Goal: Task Accomplishment & Management: Use online tool/utility

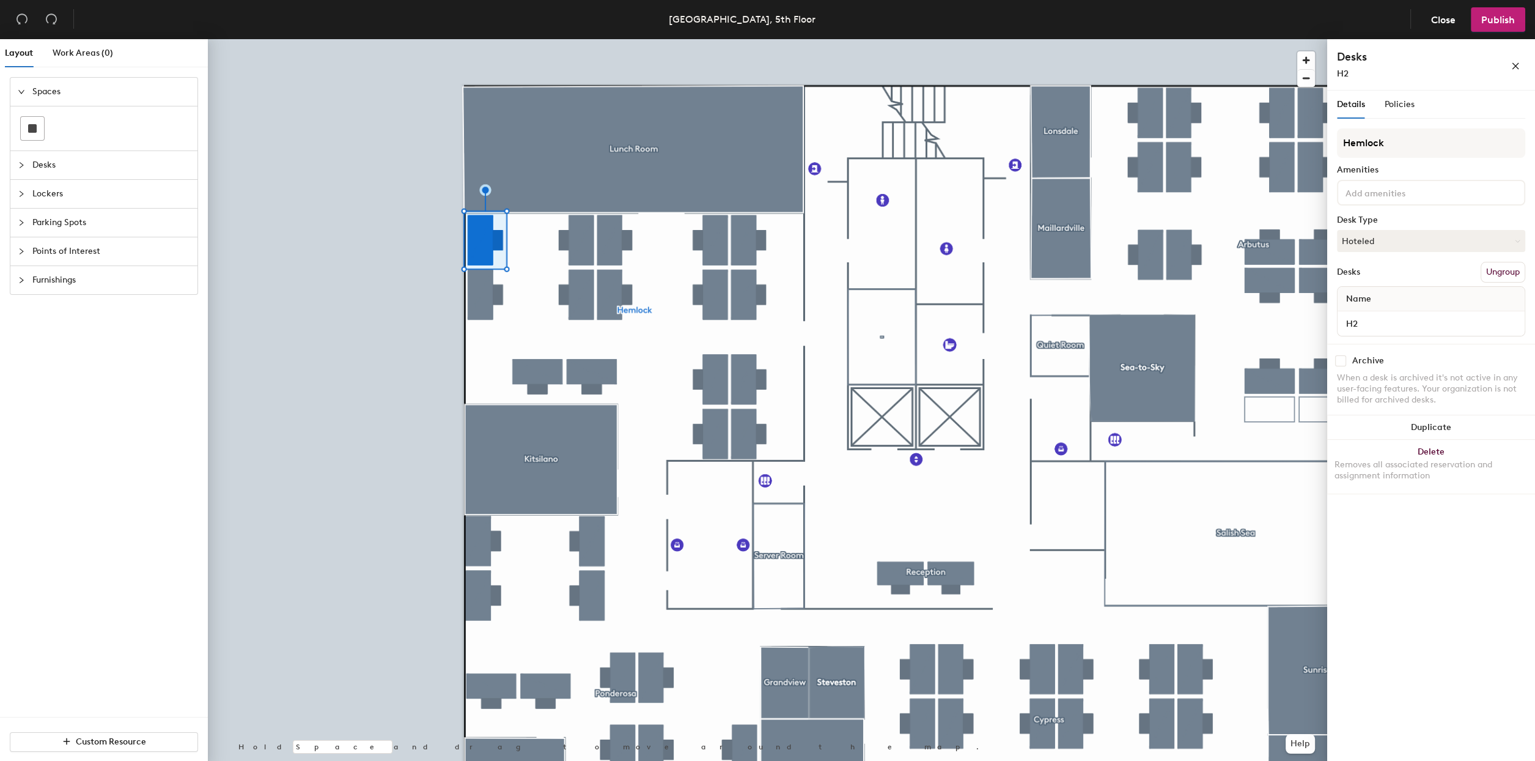
click at [1486, 185] on div at bounding box center [1431, 193] width 188 height 26
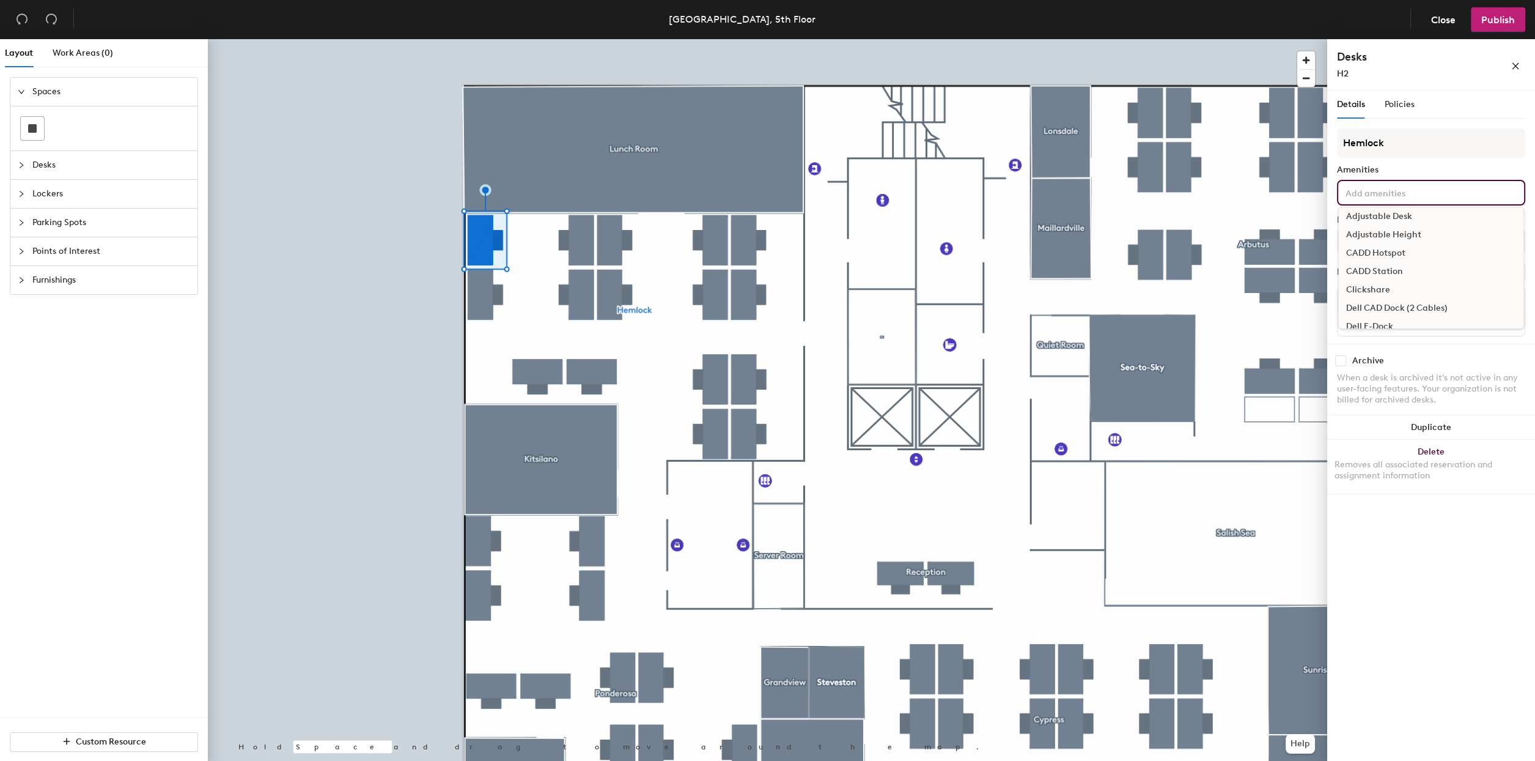
scroll to position [37, 0]
click at [1398, 275] on div "Adjustable Height" at bounding box center [1431, 276] width 185 height 18
click at [1433, 72] on div "H2" at bounding box center [1404, 73] width 135 height 13
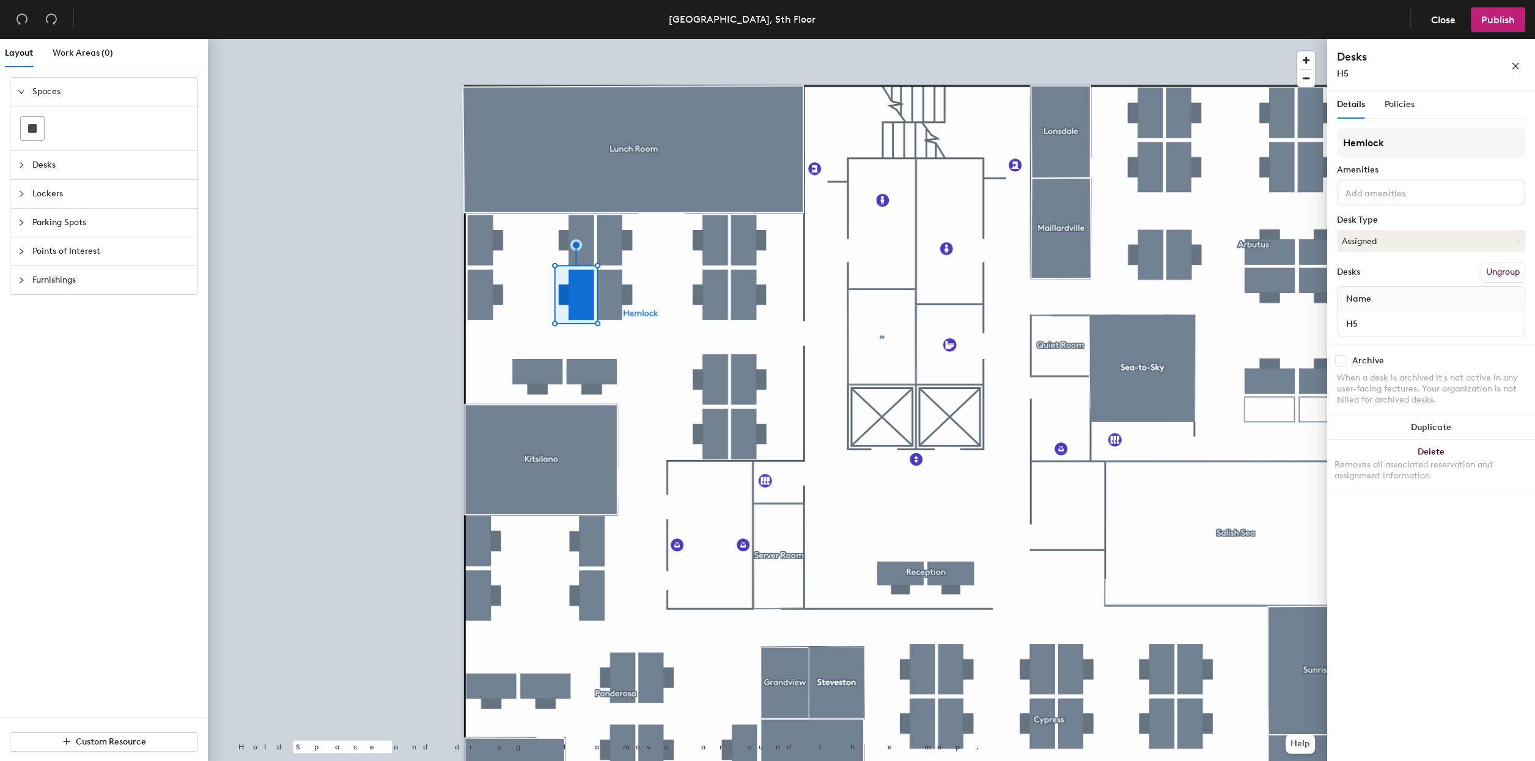
click at [1420, 193] on input at bounding box center [1398, 192] width 110 height 15
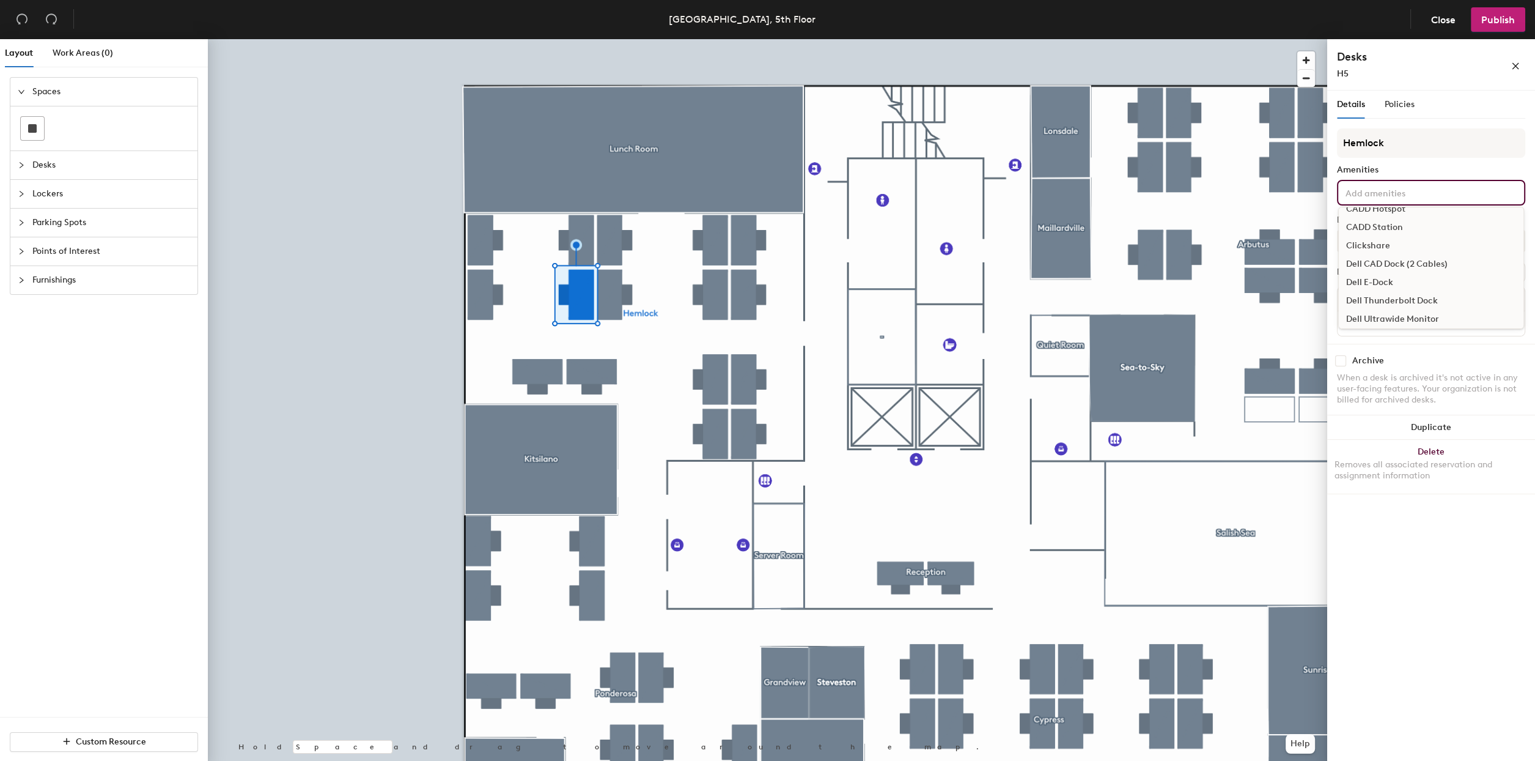
click at [1390, 263] on div "Dell CAD Dock (2 Cables)" at bounding box center [1431, 264] width 185 height 18
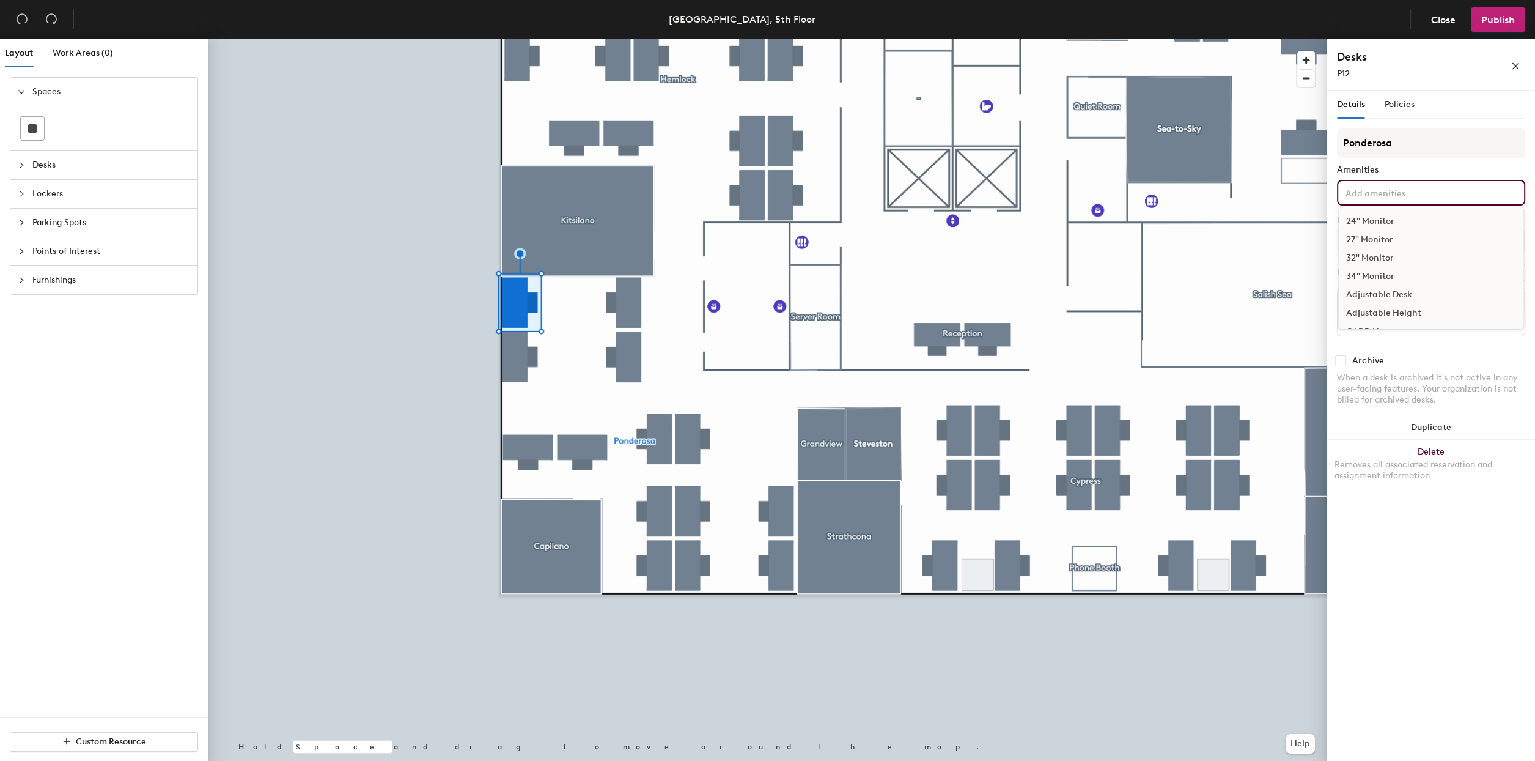
click at [1414, 185] on input at bounding box center [1398, 192] width 110 height 15
click at [1388, 272] on div "Adjustable Height" at bounding box center [1431, 273] width 185 height 18
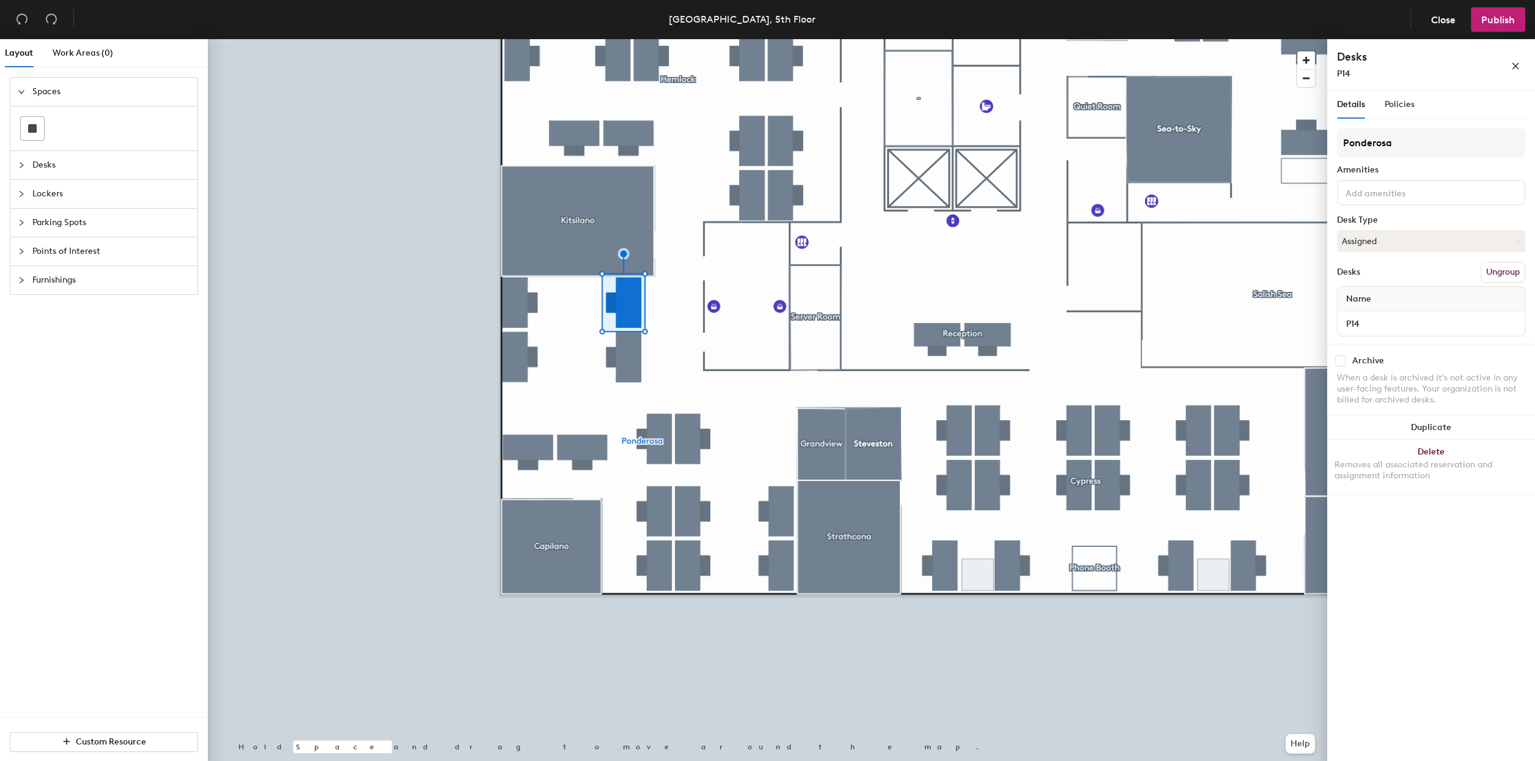
click at [1407, 190] on input at bounding box center [1398, 192] width 110 height 15
click at [1388, 301] on div "Dell CAD Dock (2 Cables)" at bounding box center [1431, 305] width 185 height 18
click at [1382, 199] on div at bounding box center [1431, 193] width 188 height 26
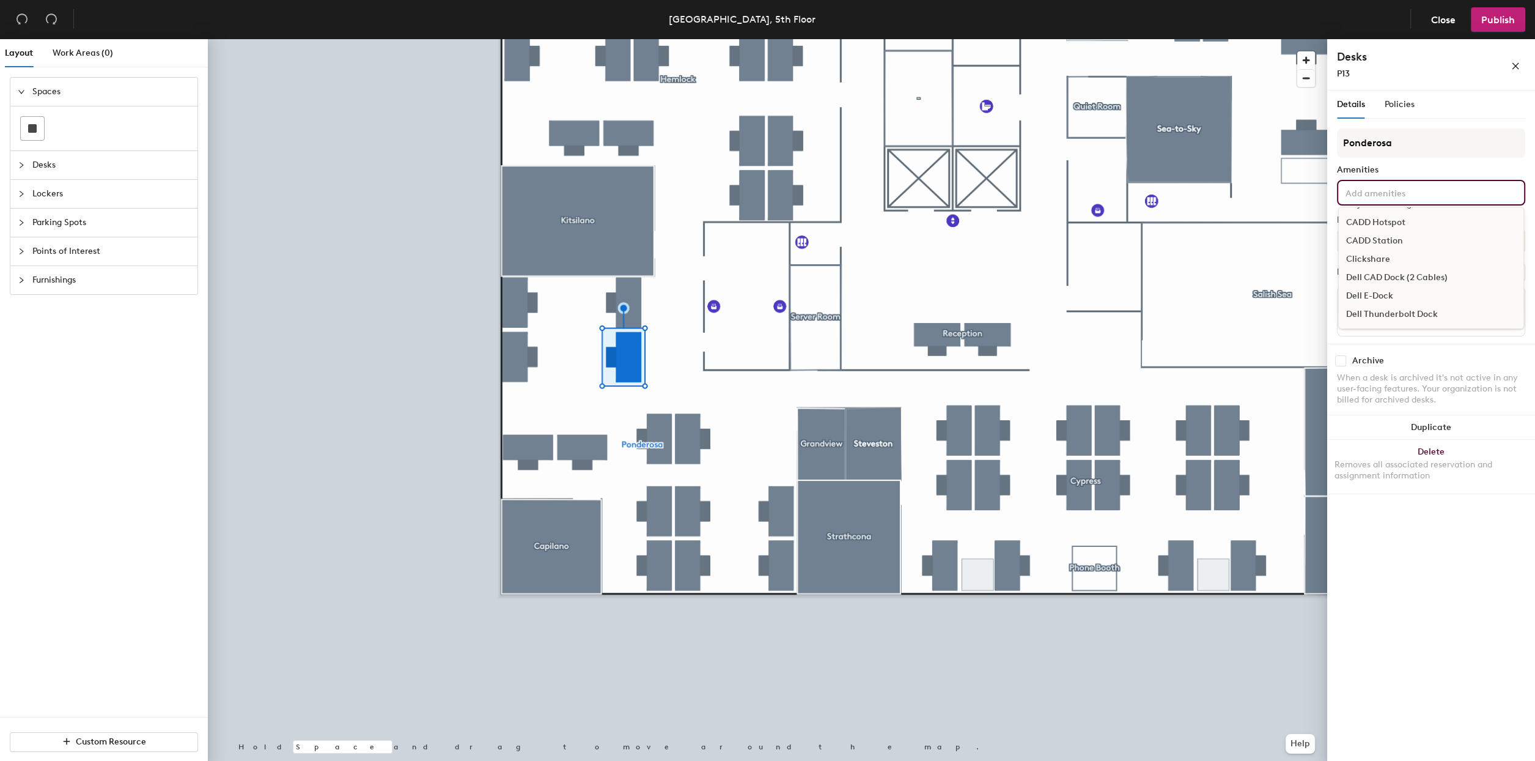
scroll to position [122, 0]
click at [1367, 263] on div "Dell CAD Dock (2 Cables)" at bounding box center [1431, 264] width 185 height 18
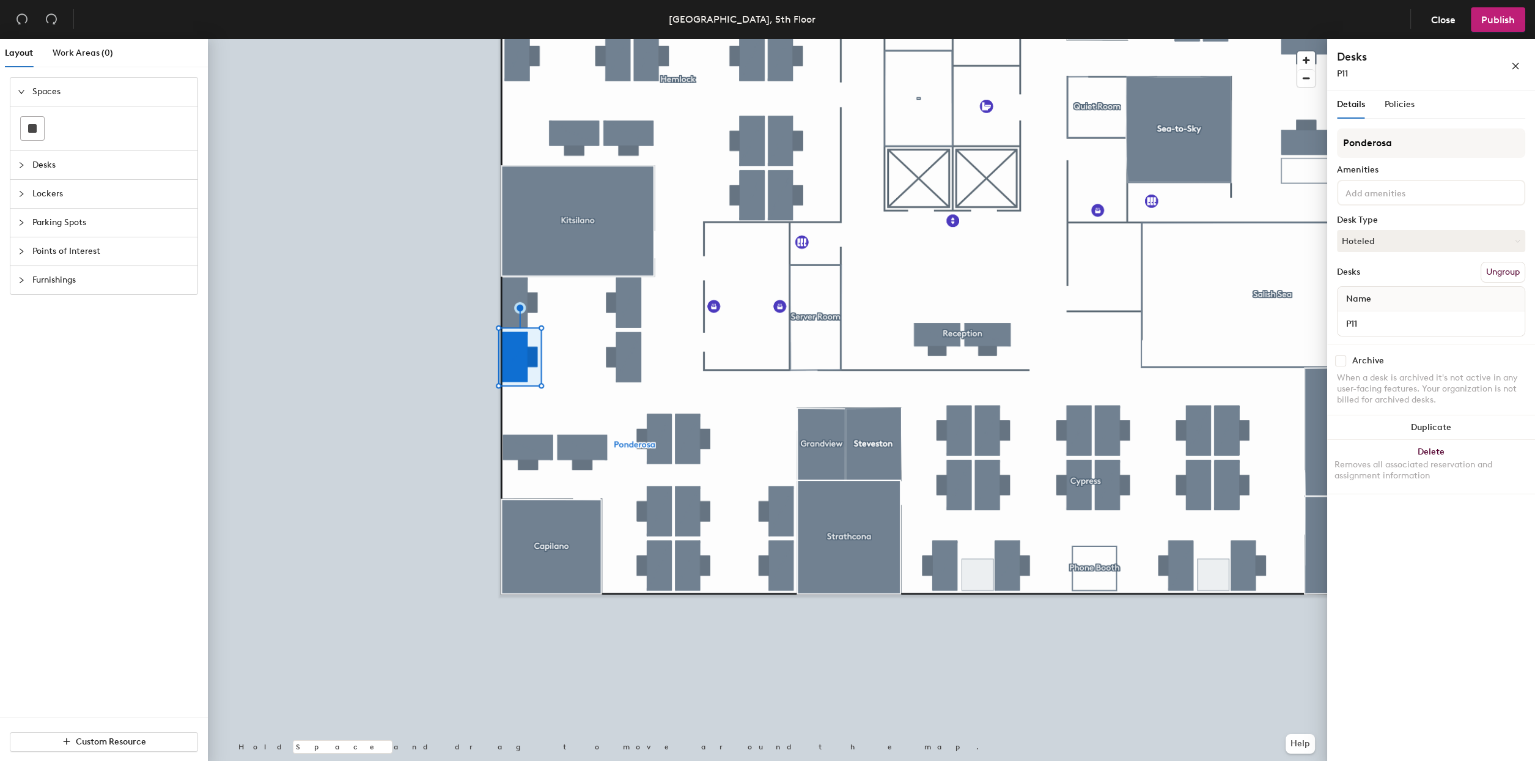
click at [1417, 201] on div at bounding box center [1431, 193] width 188 height 26
click at [1373, 305] on div "Dell CAD Dock (2 Cables)" at bounding box center [1431, 305] width 185 height 18
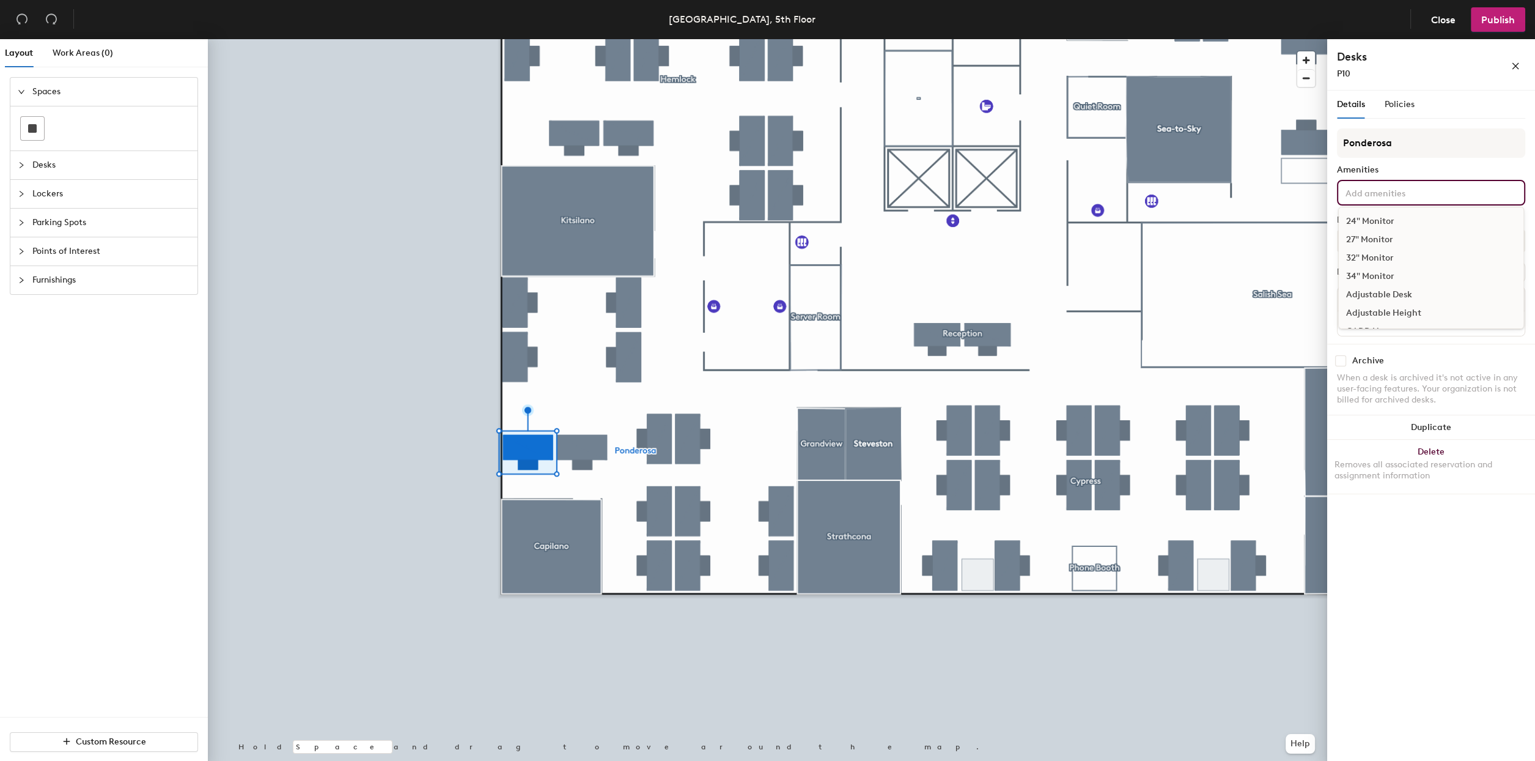
click at [1416, 196] on input at bounding box center [1398, 192] width 110 height 15
click at [1395, 274] on div "Adjustable Height" at bounding box center [1431, 273] width 185 height 18
click at [599, 39] on div at bounding box center [768, 39] width 1120 height 0
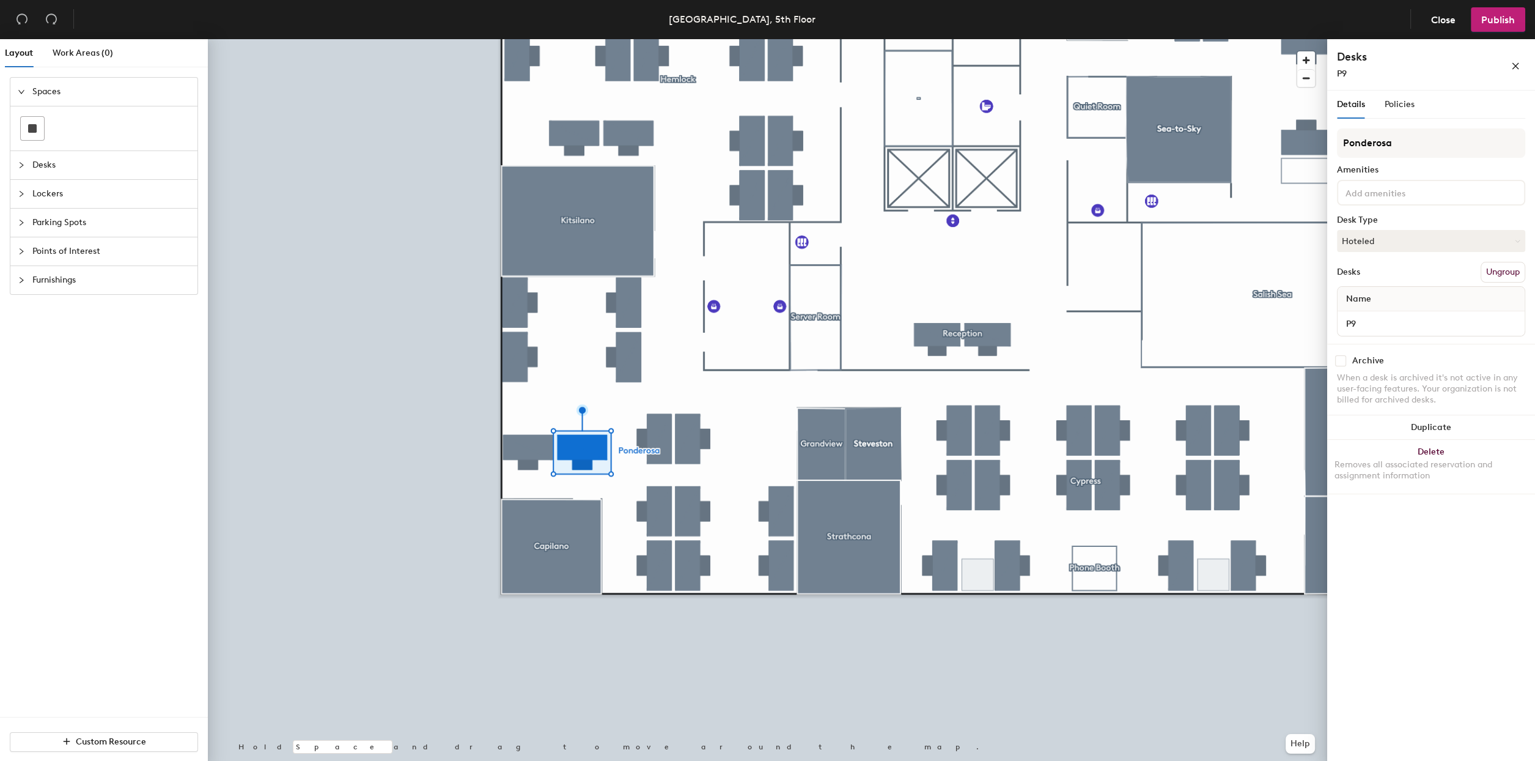
click at [1406, 196] on input at bounding box center [1398, 192] width 110 height 15
click at [1386, 313] on div "Adjustable Height" at bounding box center [1431, 313] width 185 height 18
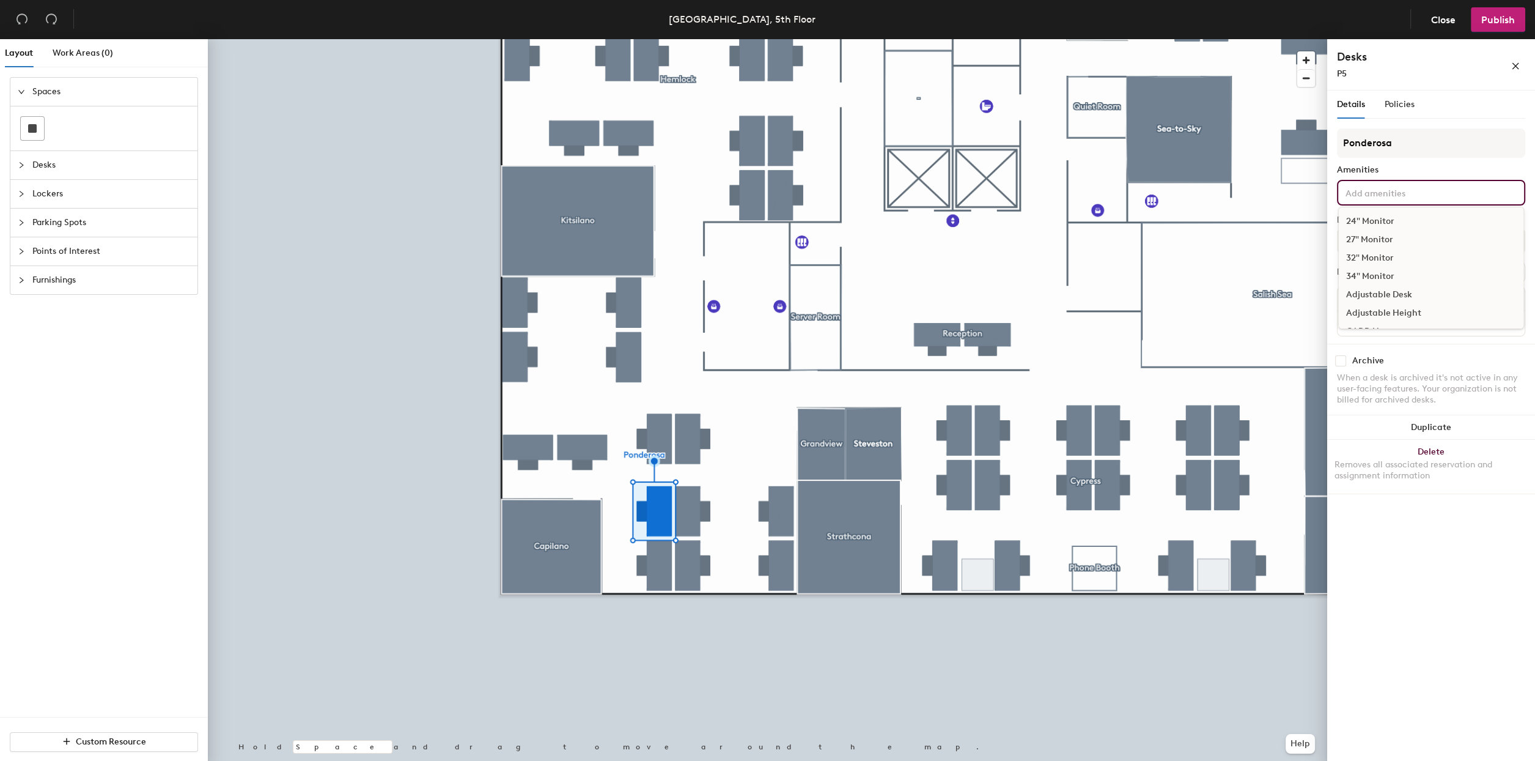
click at [1436, 189] on input at bounding box center [1398, 192] width 110 height 15
click at [1384, 311] on div "Adjustable Height" at bounding box center [1431, 313] width 185 height 18
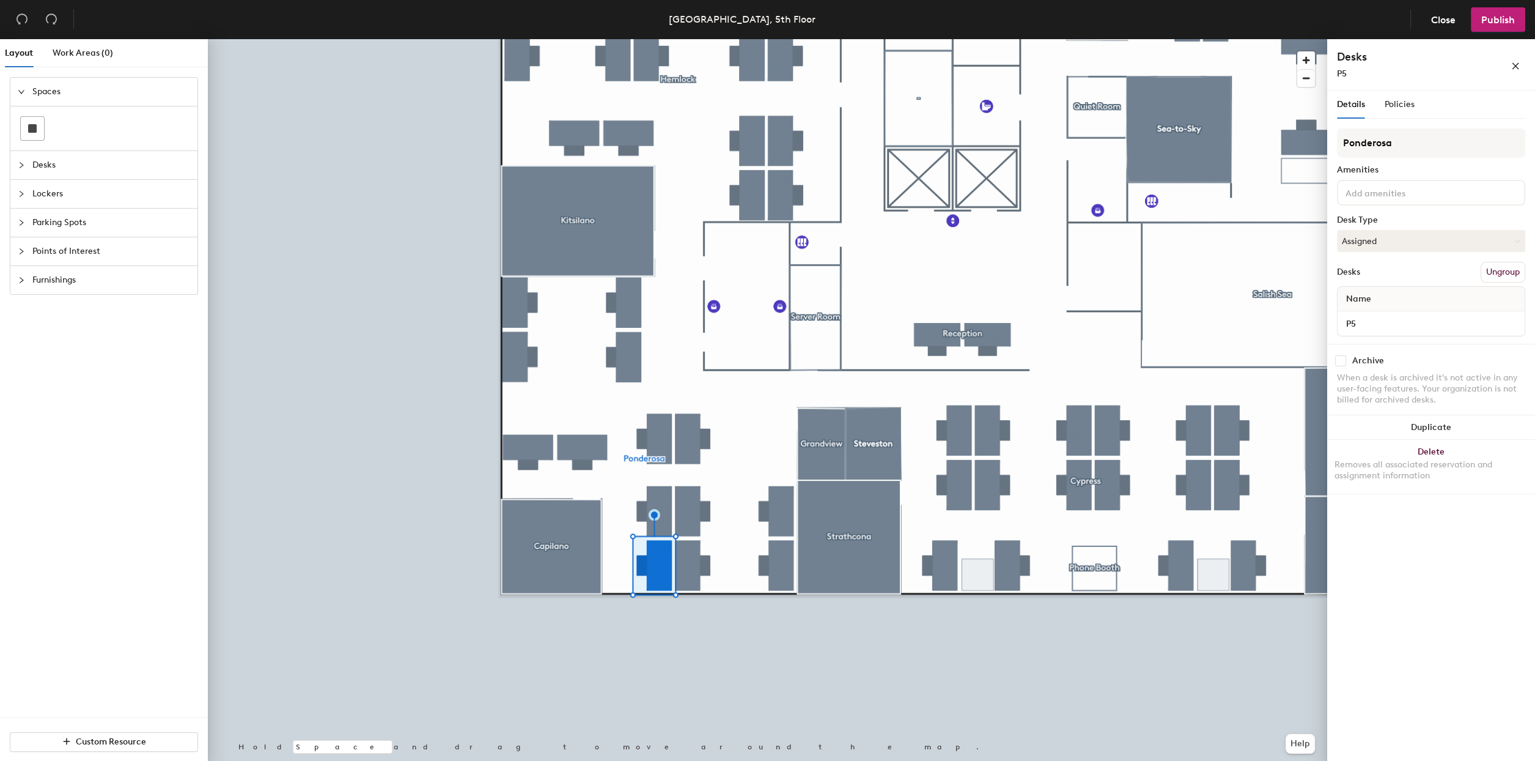
click at [1370, 192] on input at bounding box center [1398, 192] width 110 height 15
click at [1383, 278] on div "Sit/Stand Desk" at bounding box center [1431, 278] width 185 height 18
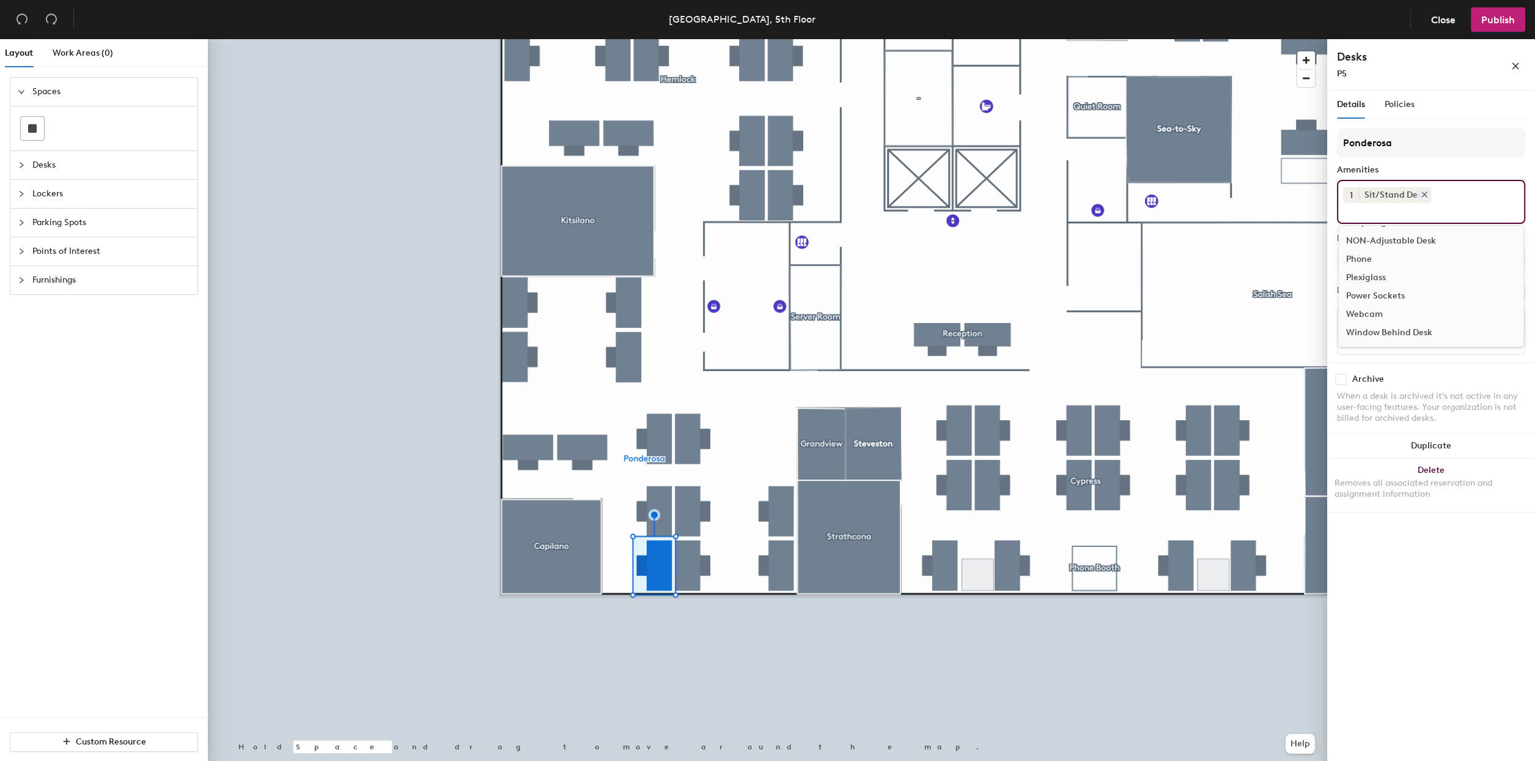
click at [1422, 193] on icon at bounding box center [1424, 194] width 5 height 5
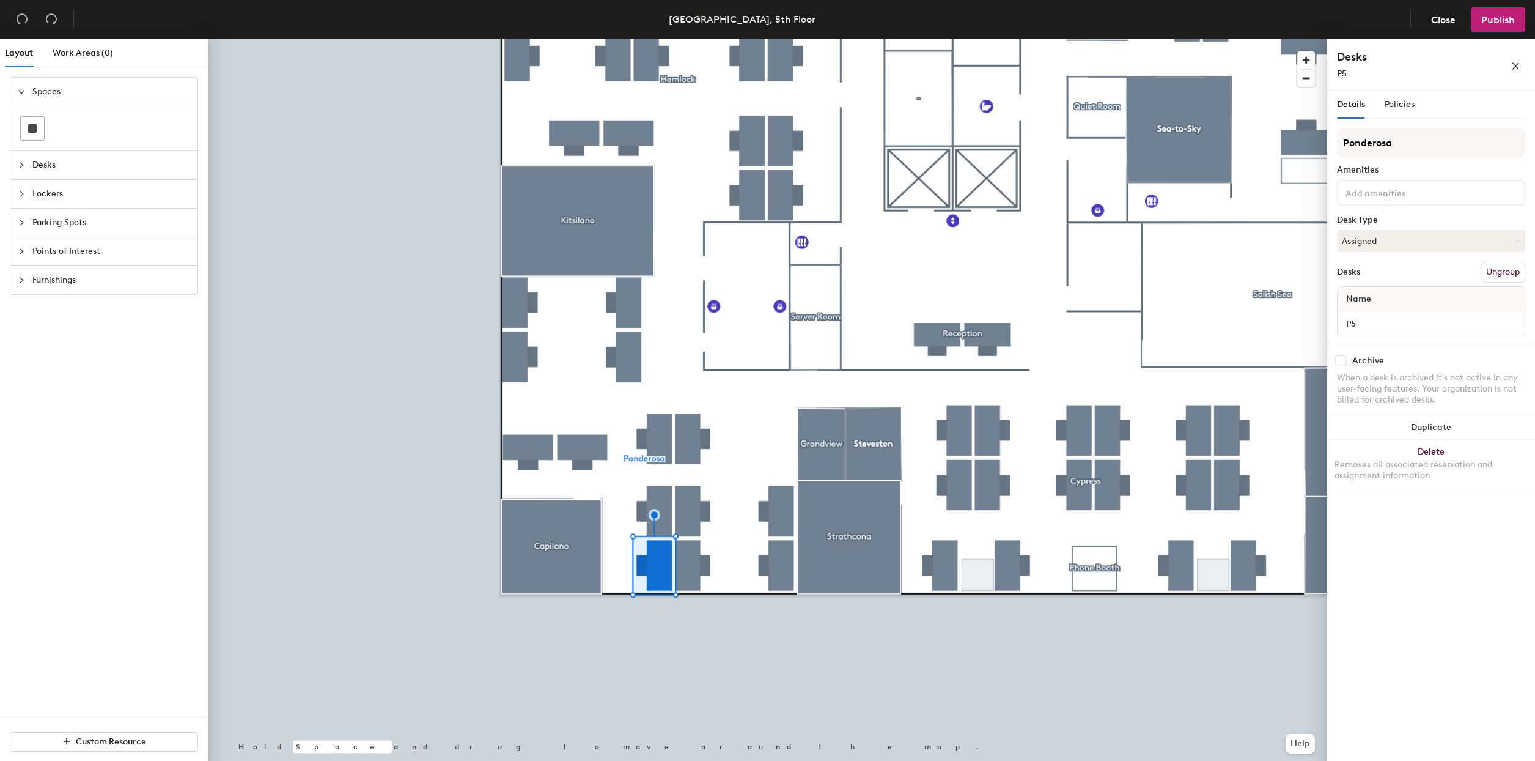
click at [1428, 191] on input at bounding box center [1398, 192] width 110 height 15
click at [1385, 312] on div "Adjustable Height" at bounding box center [1431, 313] width 185 height 18
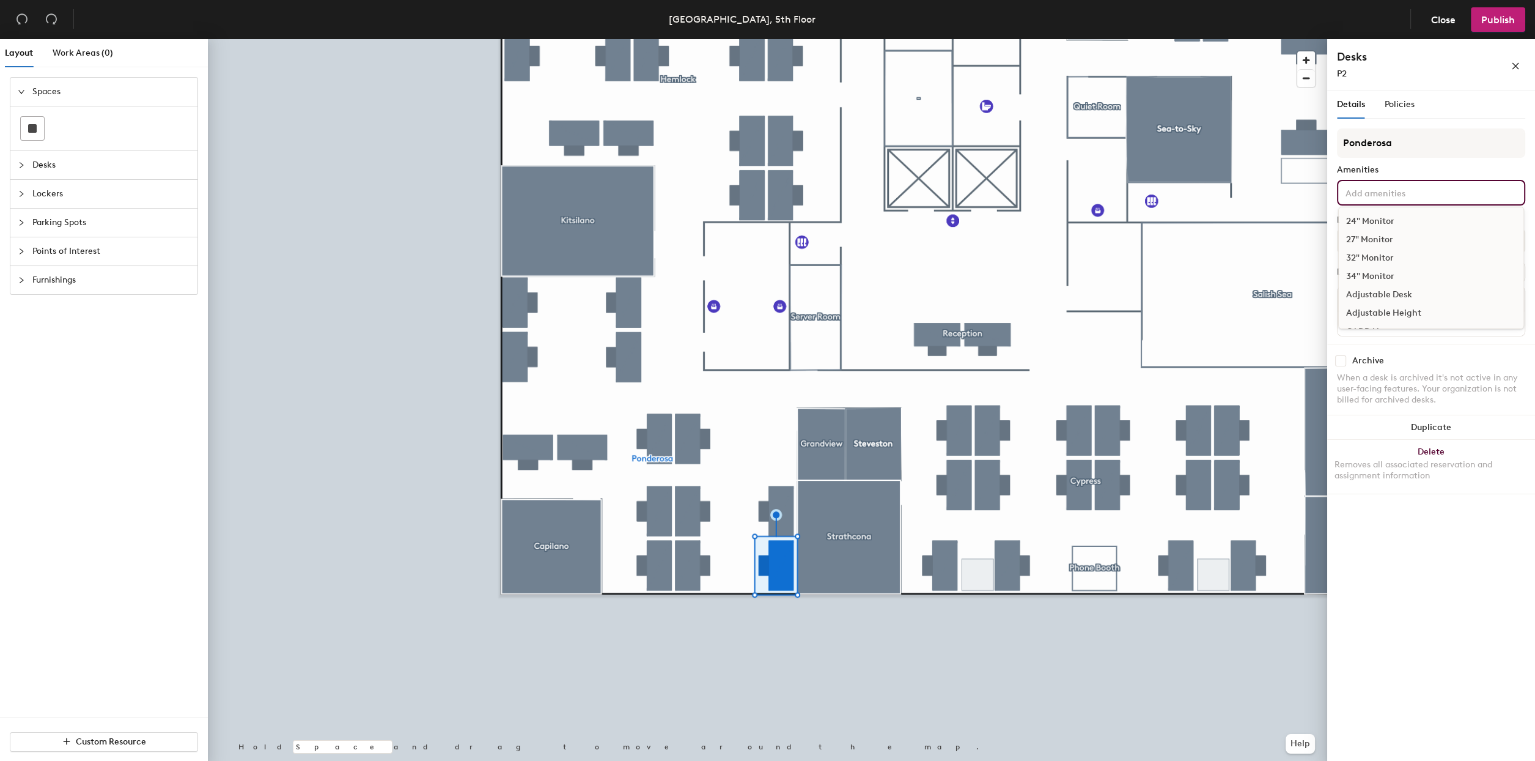
click at [1400, 181] on div "24" Monitor 27" Monitor 32" Monitor 34" Monitor Adjustable Desk Adjustable Heig…" at bounding box center [1431, 193] width 188 height 26
click at [1387, 267] on div "Adjustable Height" at bounding box center [1431, 273] width 185 height 18
click at [1452, 49] on h4 "Desks" at bounding box center [1404, 57] width 135 height 16
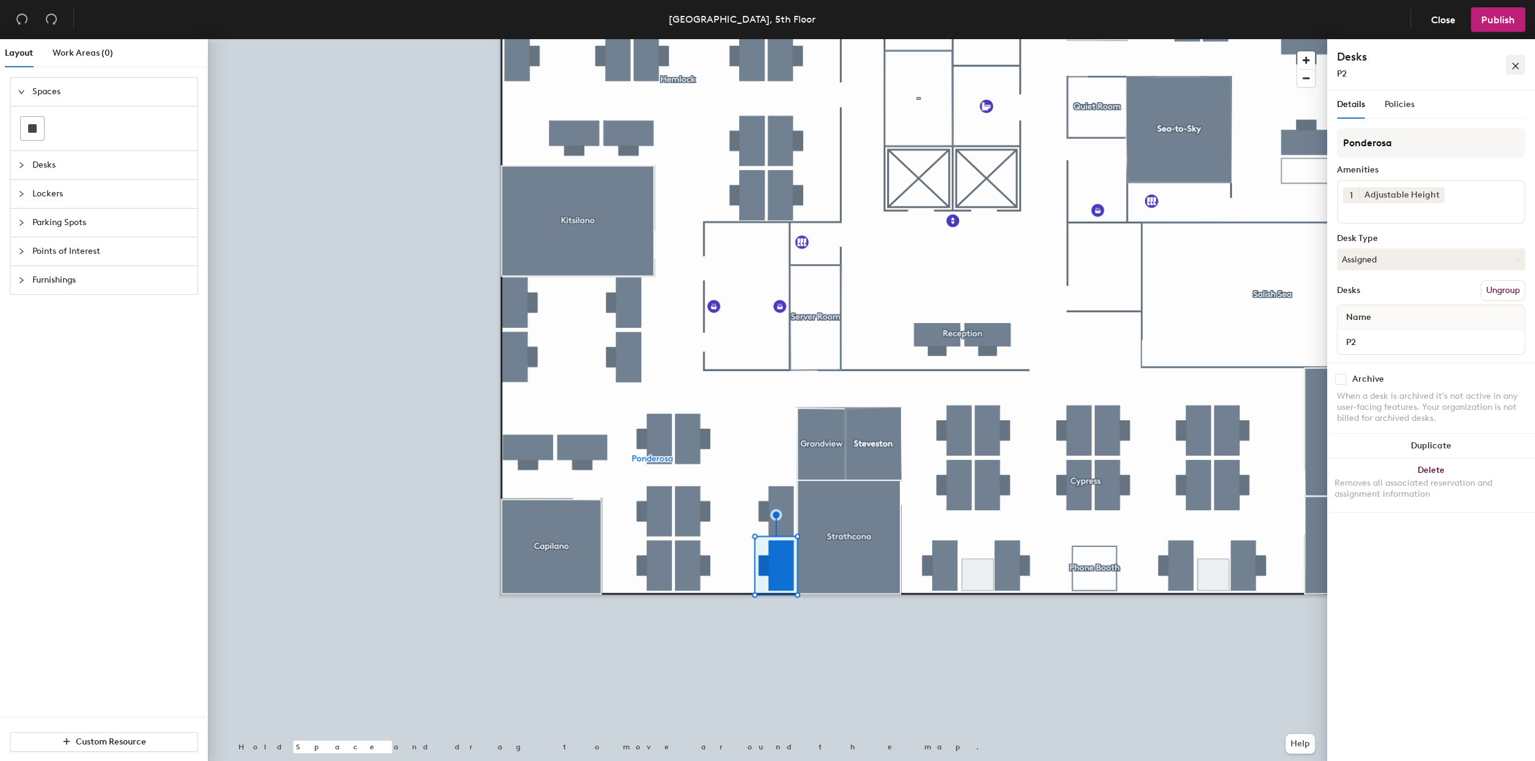
click at [1518, 64] on icon "close" at bounding box center [1516, 66] width 7 height 7
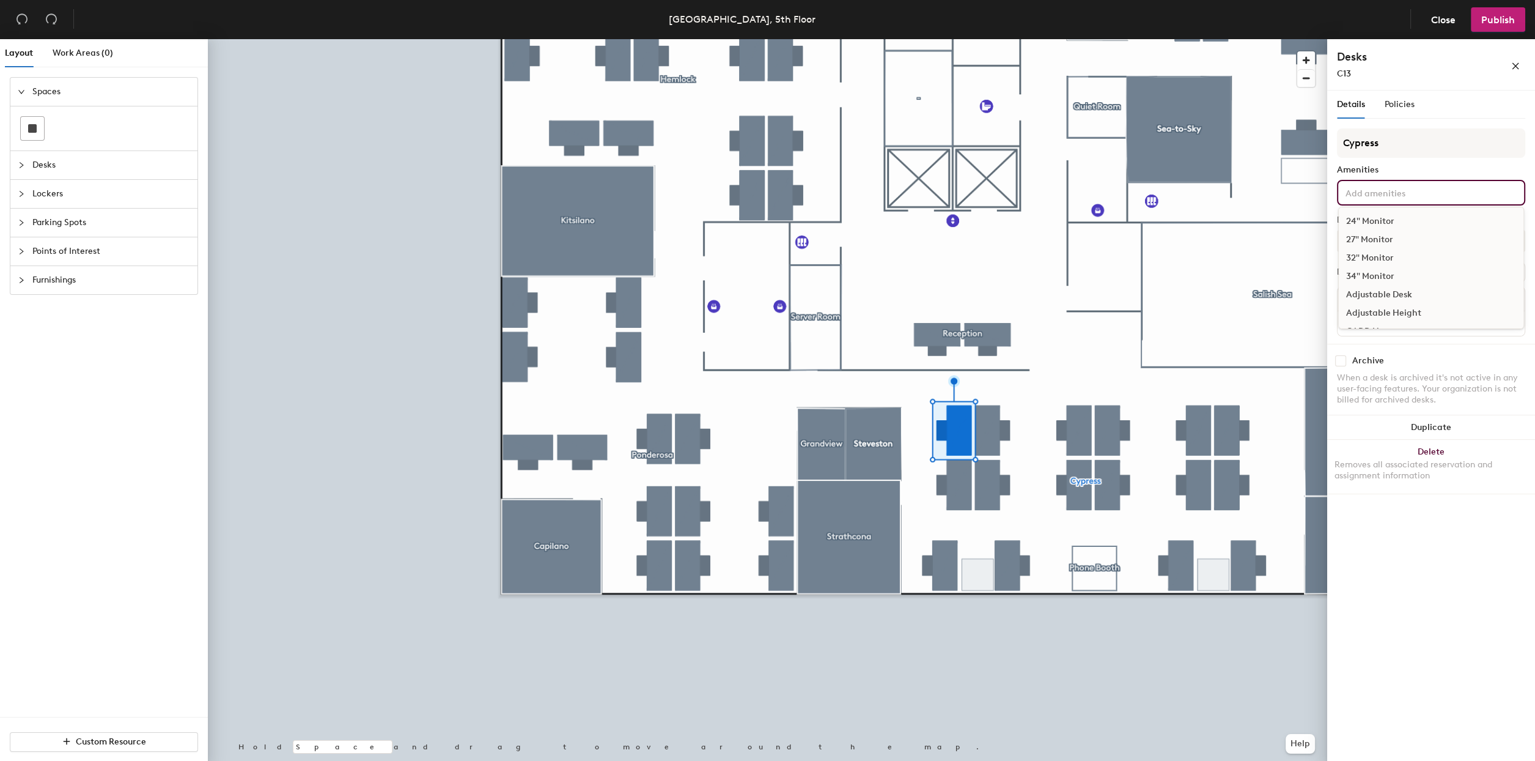
click at [1412, 190] on input at bounding box center [1398, 192] width 110 height 15
click at [1386, 270] on div "Adjustable Height" at bounding box center [1431, 273] width 185 height 18
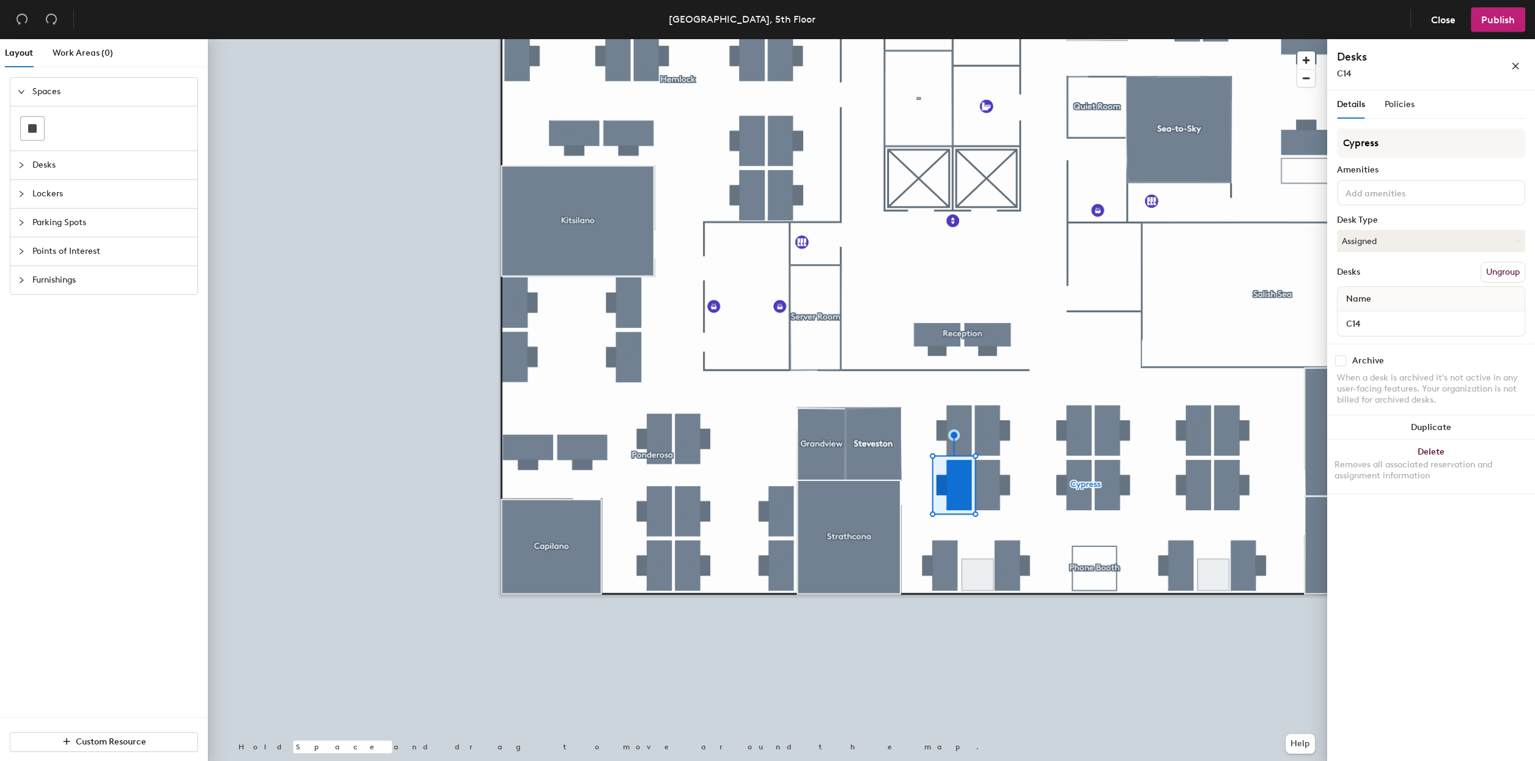
click at [1411, 193] on input at bounding box center [1398, 192] width 110 height 15
click at [1376, 311] on div "Adjustable Height" at bounding box center [1431, 313] width 185 height 18
click at [1377, 194] on input at bounding box center [1398, 192] width 110 height 15
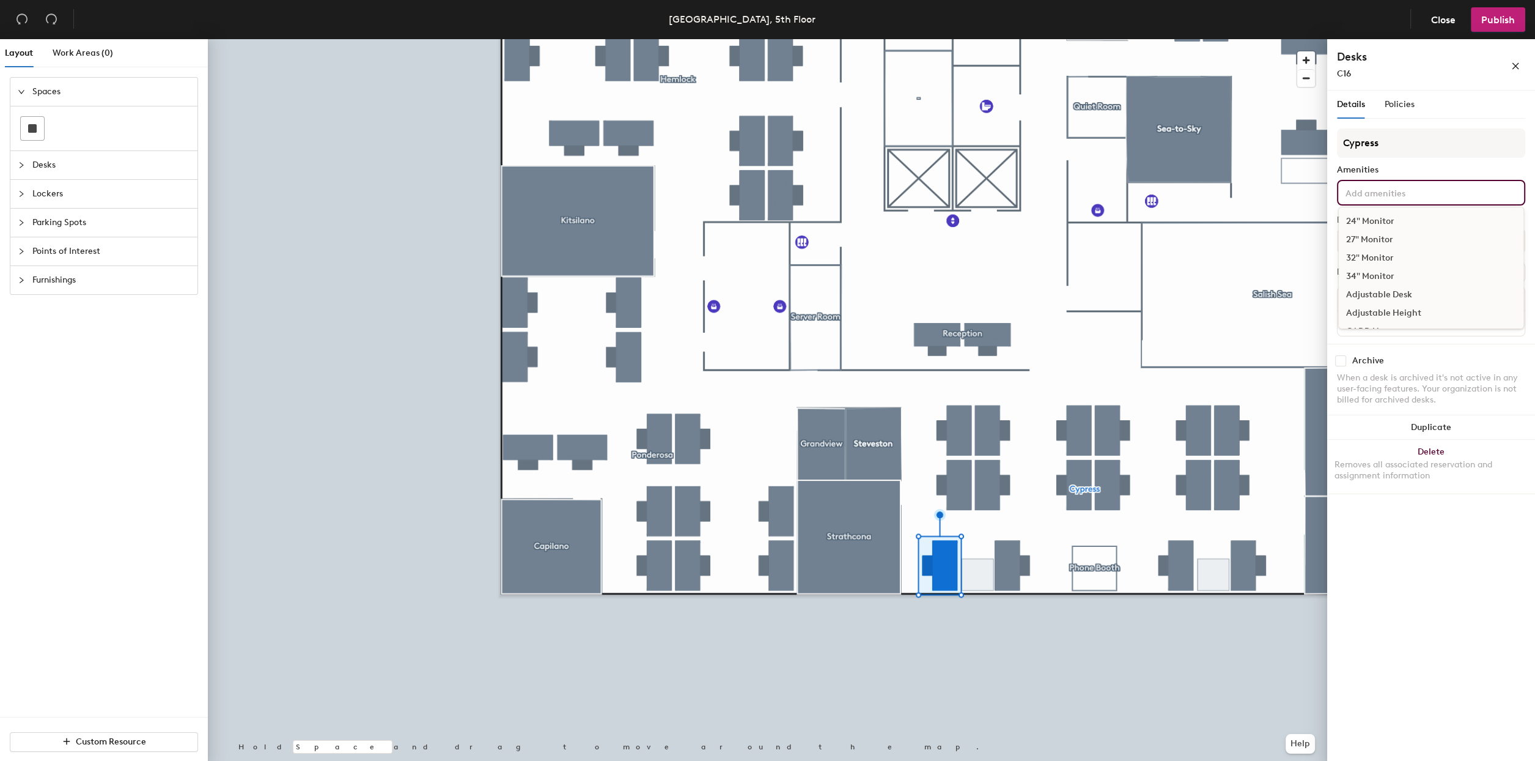
click at [1379, 311] on div "Adjustable Height" at bounding box center [1431, 313] width 185 height 18
click at [1423, 199] on div "24" Monitor 27" Monitor 32" Monitor 34" Monitor Adjustable Desk Adjustable Heig…" at bounding box center [1431, 193] width 188 height 26
click at [1373, 310] on div "Adjustable Height" at bounding box center [1431, 313] width 185 height 18
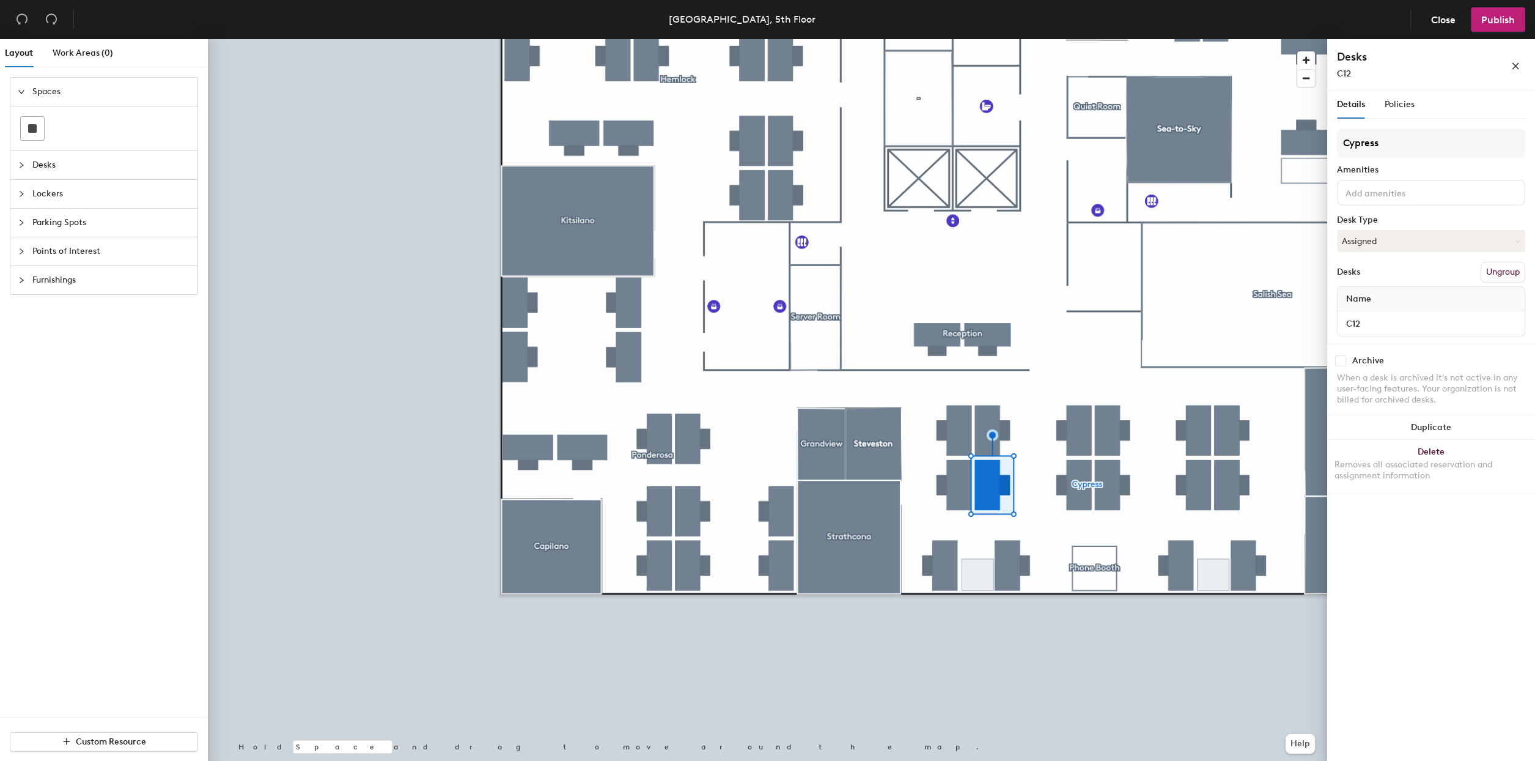
click at [1405, 190] on input at bounding box center [1398, 192] width 110 height 15
click at [1379, 308] on div "Adjustable Height" at bounding box center [1431, 313] width 185 height 18
click at [1423, 229] on div "Cypress Amenities Desk Type Assigned Desks Ungroup Name C3" at bounding box center [1431, 235] width 188 height 215
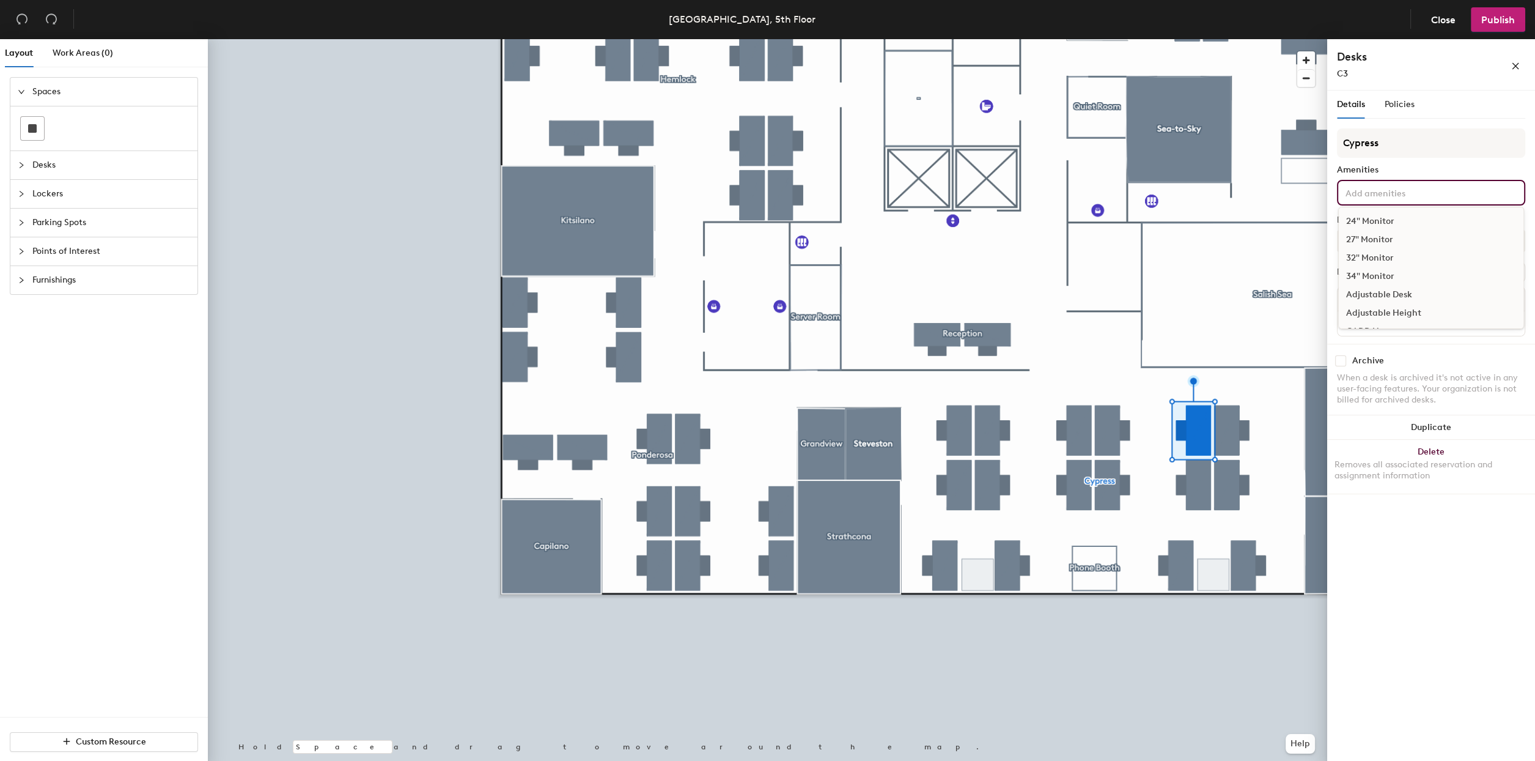
click at [1394, 186] on input at bounding box center [1398, 192] width 110 height 15
click at [1371, 315] on div "Adjustable Height" at bounding box center [1431, 313] width 185 height 18
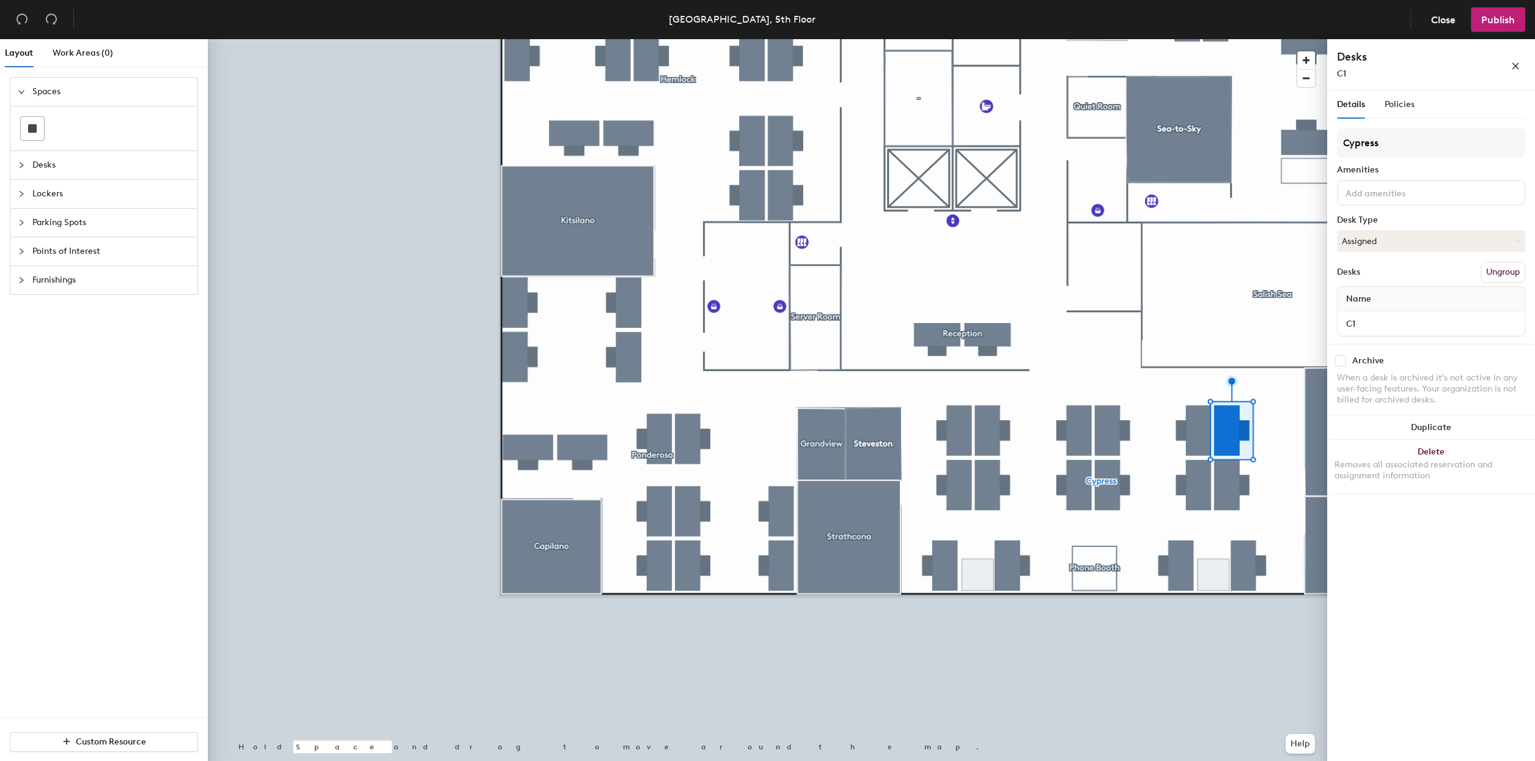
click at [1405, 193] on input at bounding box center [1398, 192] width 110 height 15
click at [1380, 316] on div "Adjustable Height" at bounding box center [1431, 313] width 185 height 18
click at [1401, 191] on input at bounding box center [1398, 192] width 110 height 15
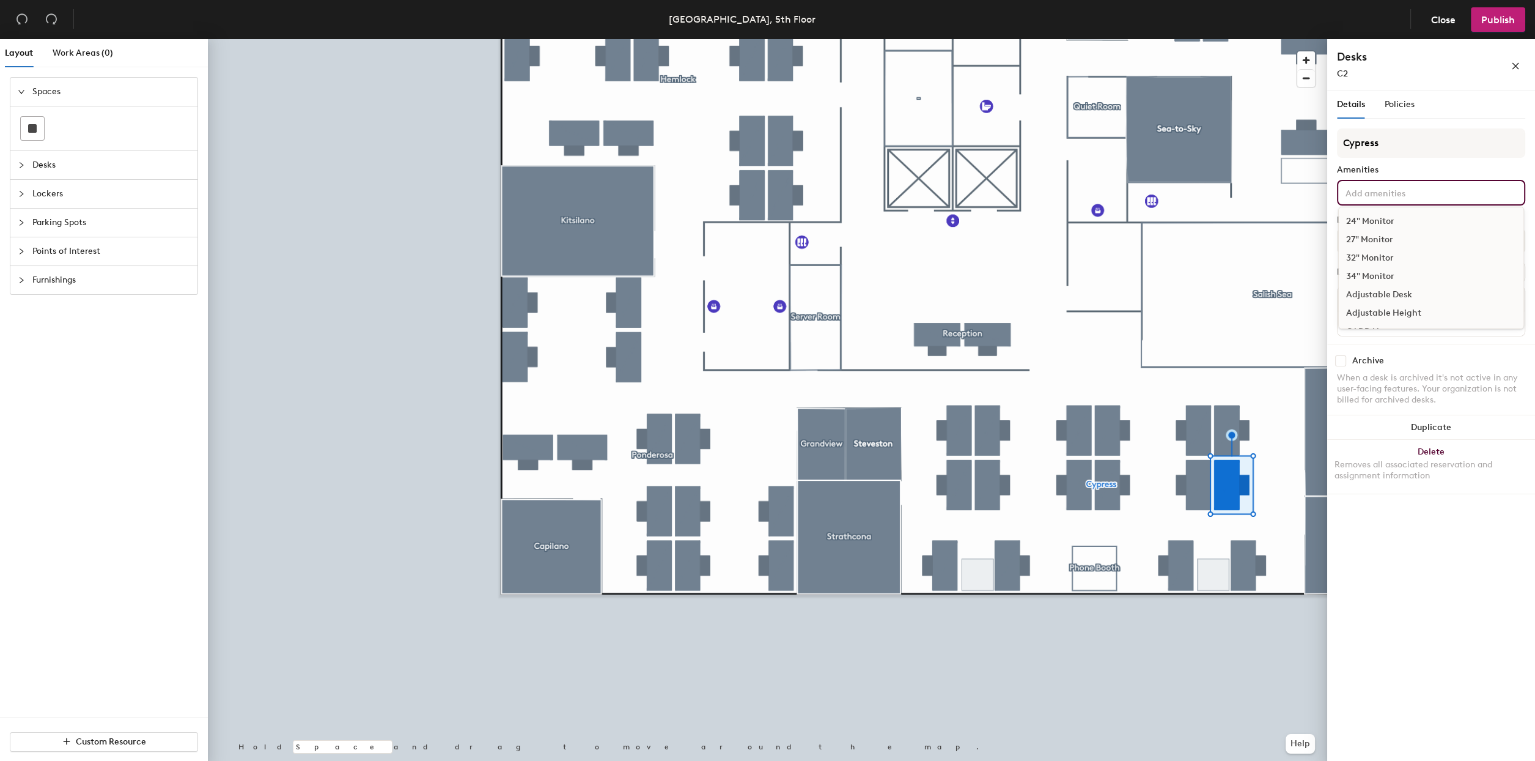
click at [1374, 313] on div "Adjustable Height" at bounding box center [1431, 313] width 185 height 18
click at [1194, 39] on div at bounding box center [768, 39] width 1120 height 0
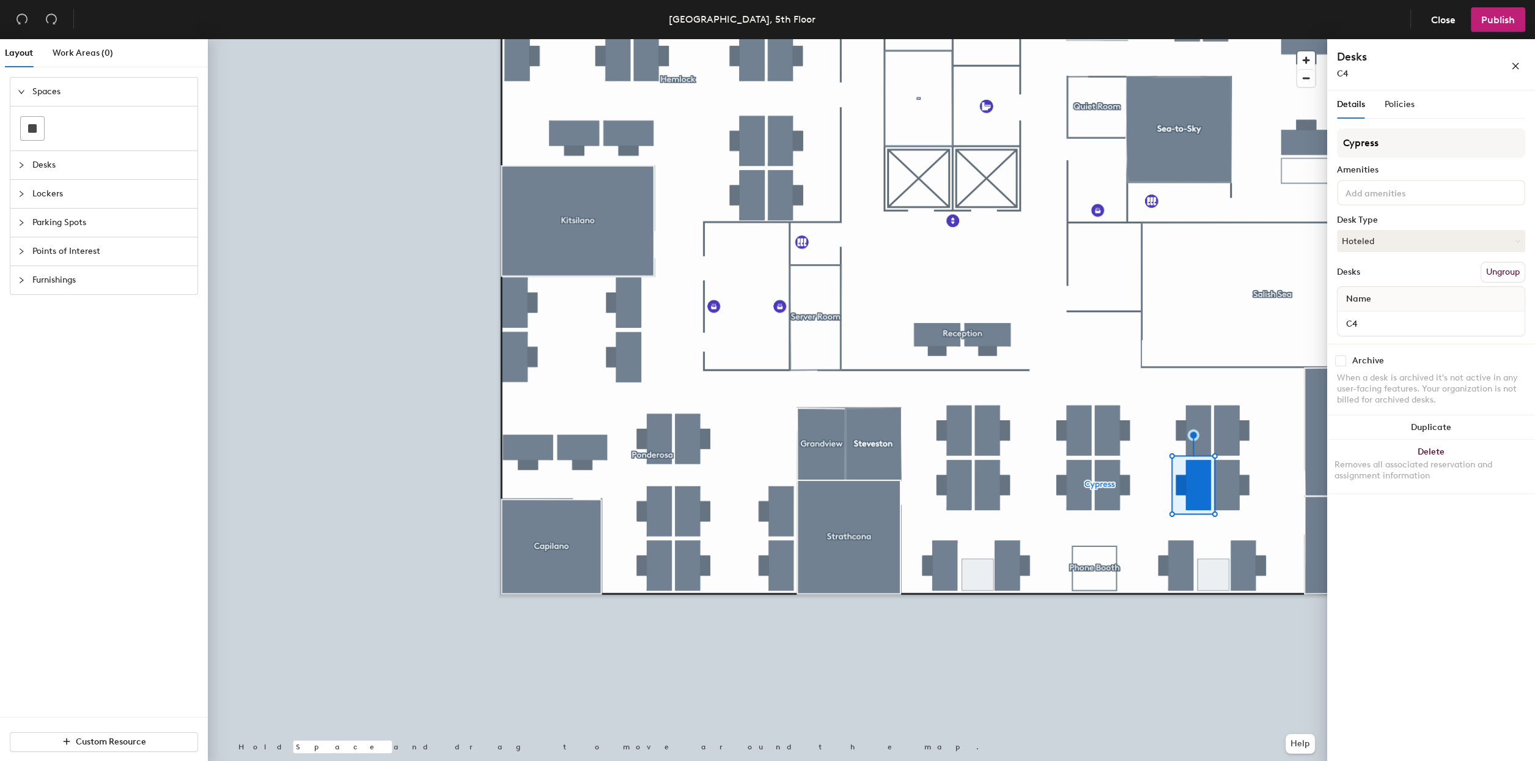
click at [1370, 187] on input at bounding box center [1398, 192] width 110 height 15
click at [1373, 317] on div "Adjustable Height" at bounding box center [1431, 313] width 185 height 18
click at [1384, 199] on div at bounding box center [1431, 193] width 188 height 26
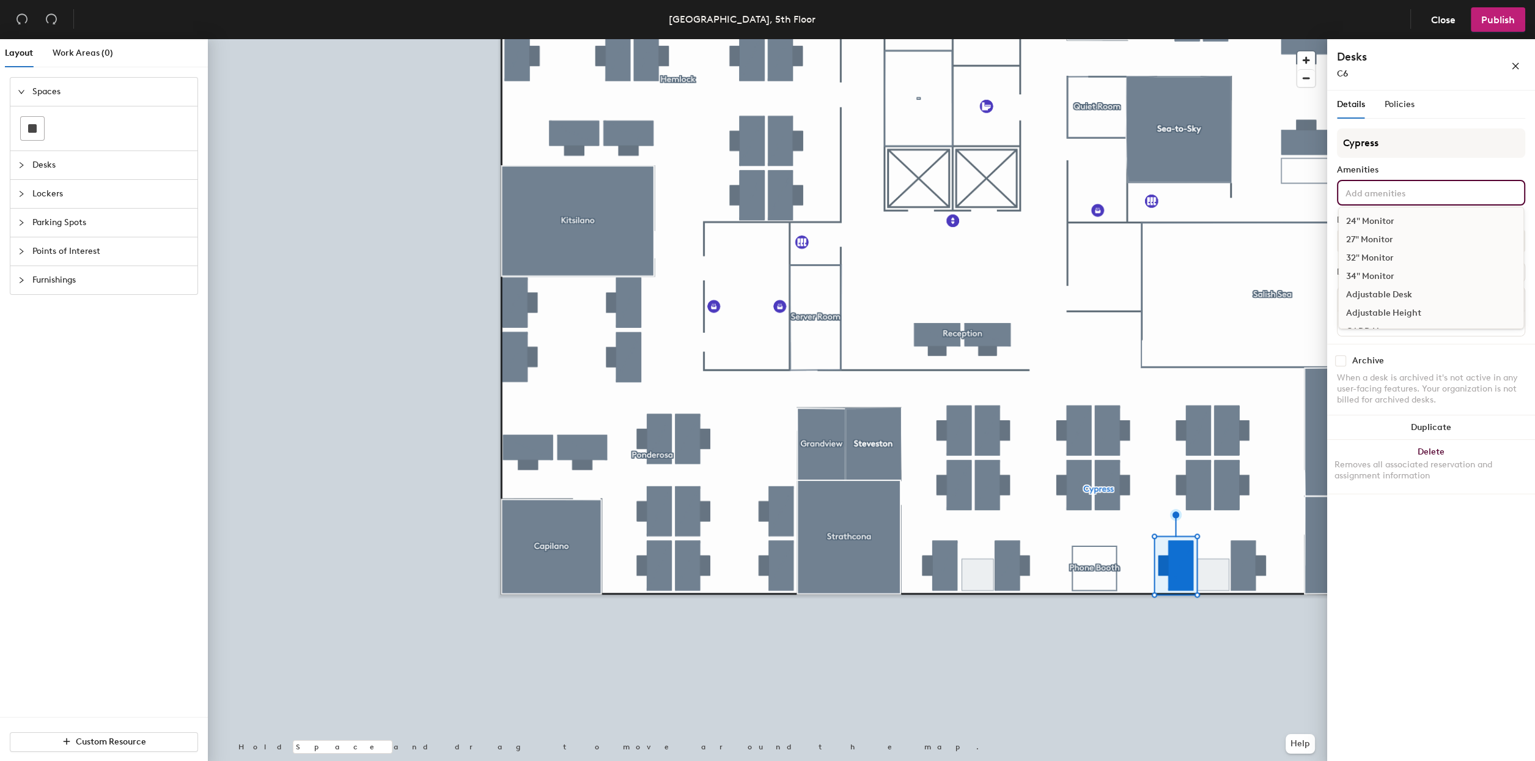
click at [1386, 308] on div "Adjustable Height" at bounding box center [1431, 313] width 185 height 18
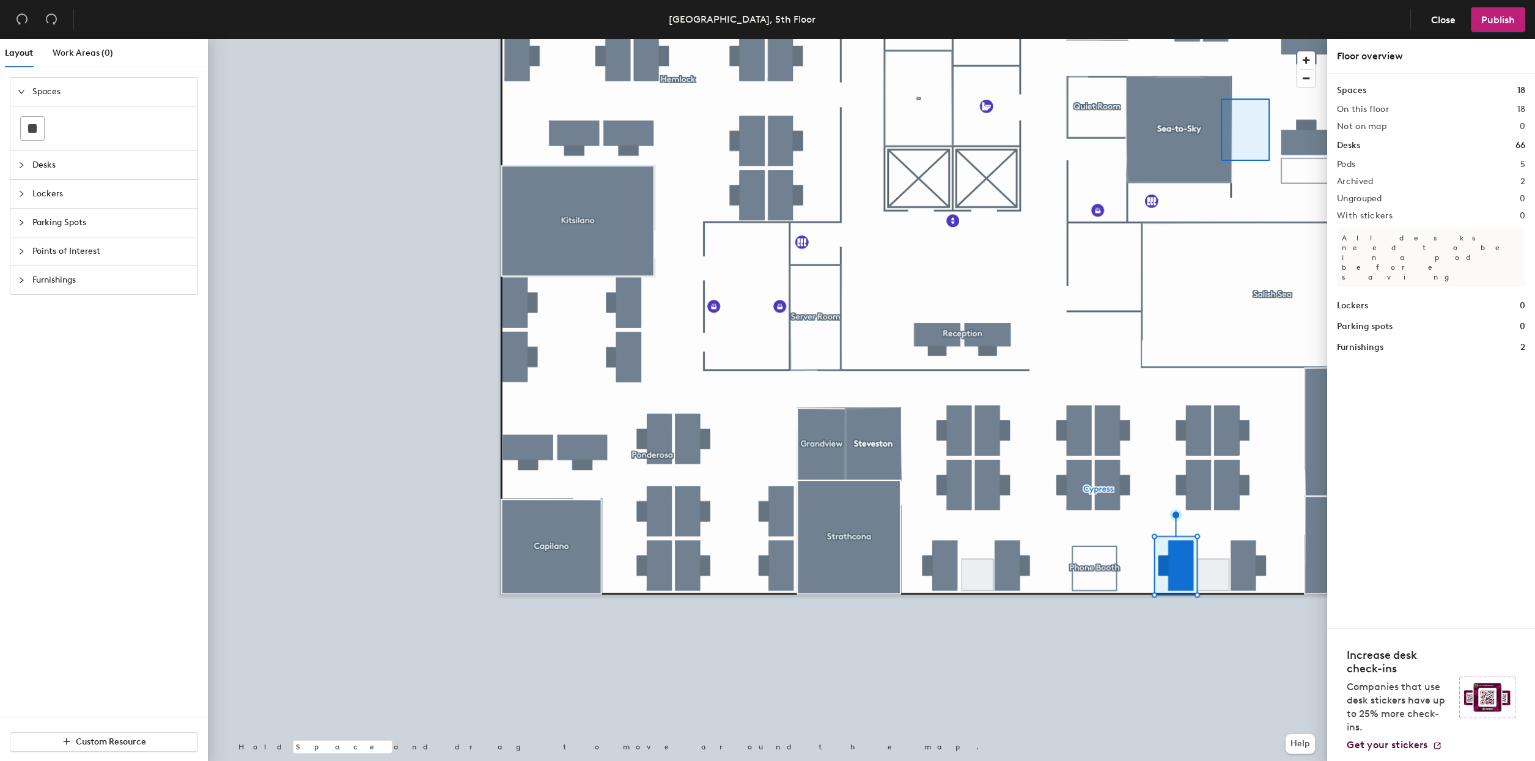
click at [1228, 39] on div at bounding box center [768, 39] width 1120 height 0
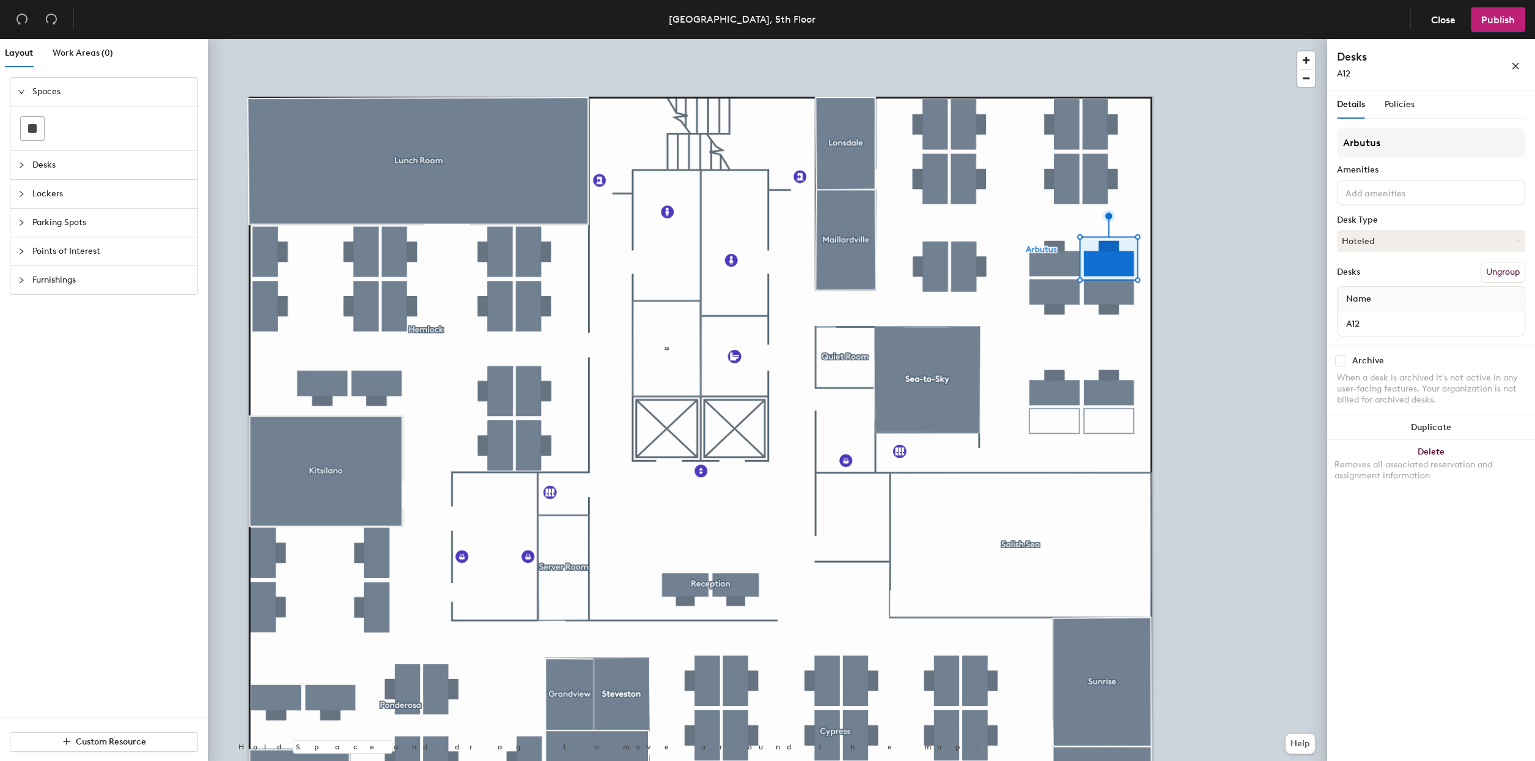
click at [1387, 189] on input at bounding box center [1398, 192] width 110 height 15
click at [1379, 312] on div "Adjustable Height" at bounding box center [1431, 313] width 185 height 18
click at [1400, 190] on input at bounding box center [1398, 192] width 110 height 15
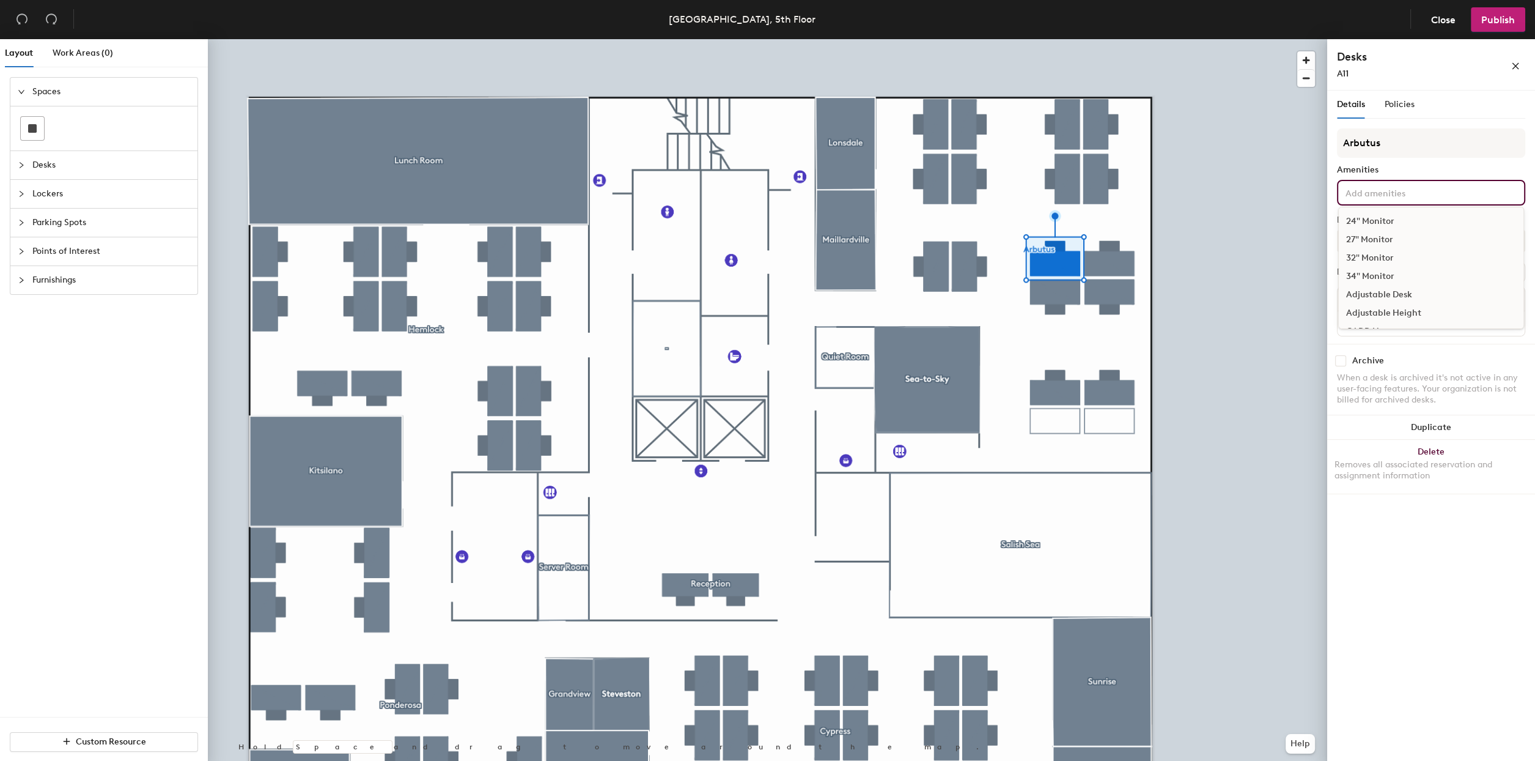
click at [1376, 314] on div "Adjustable Height" at bounding box center [1431, 313] width 185 height 18
click at [1399, 196] on input at bounding box center [1398, 192] width 110 height 15
click at [1385, 312] on div "Adjustable Height" at bounding box center [1431, 313] width 185 height 18
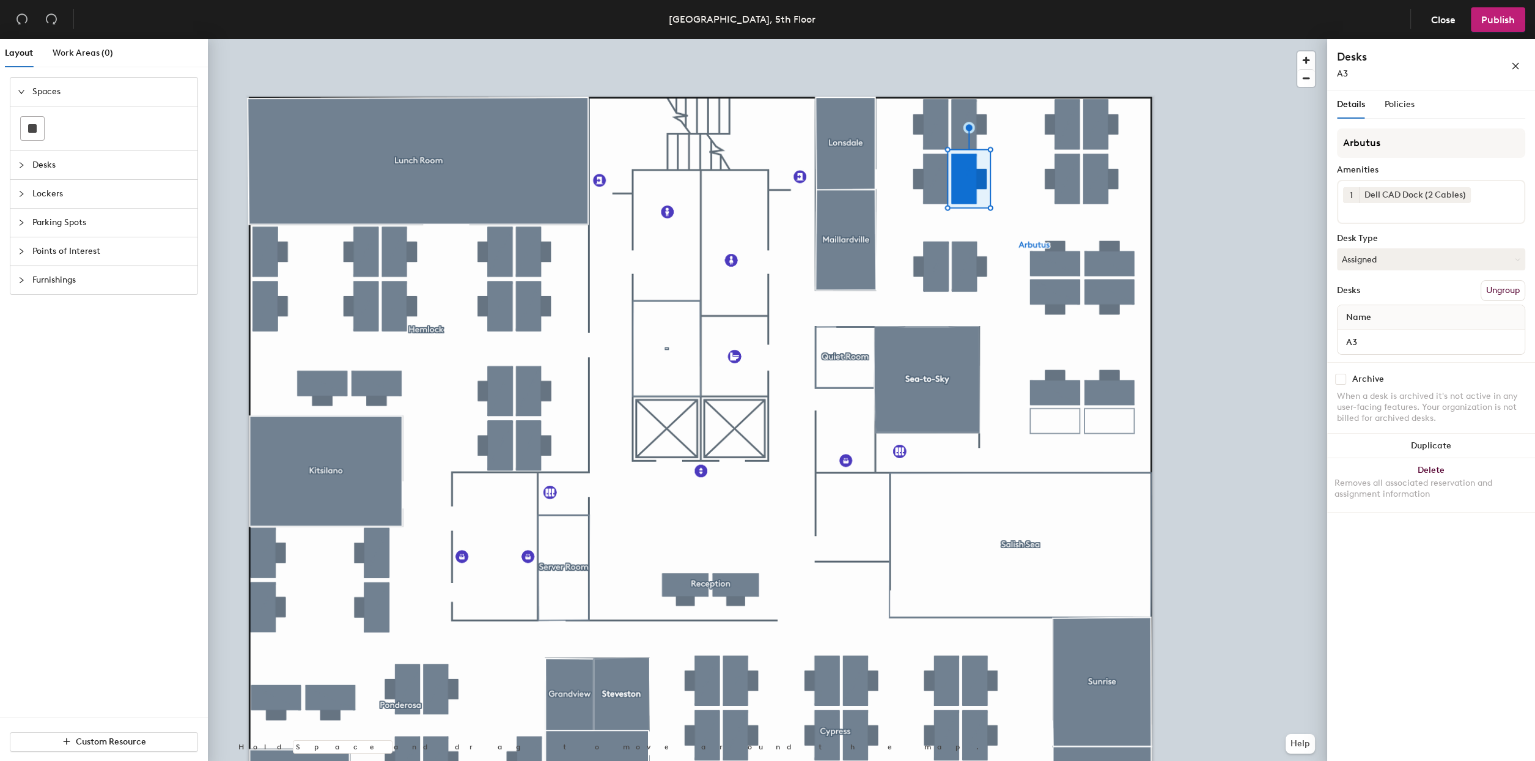
click at [1397, 212] on input at bounding box center [1398, 210] width 110 height 15
click at [1382, 330] on div "Adjustable Height" at bounding box center [1431, 331] width 185 height 18
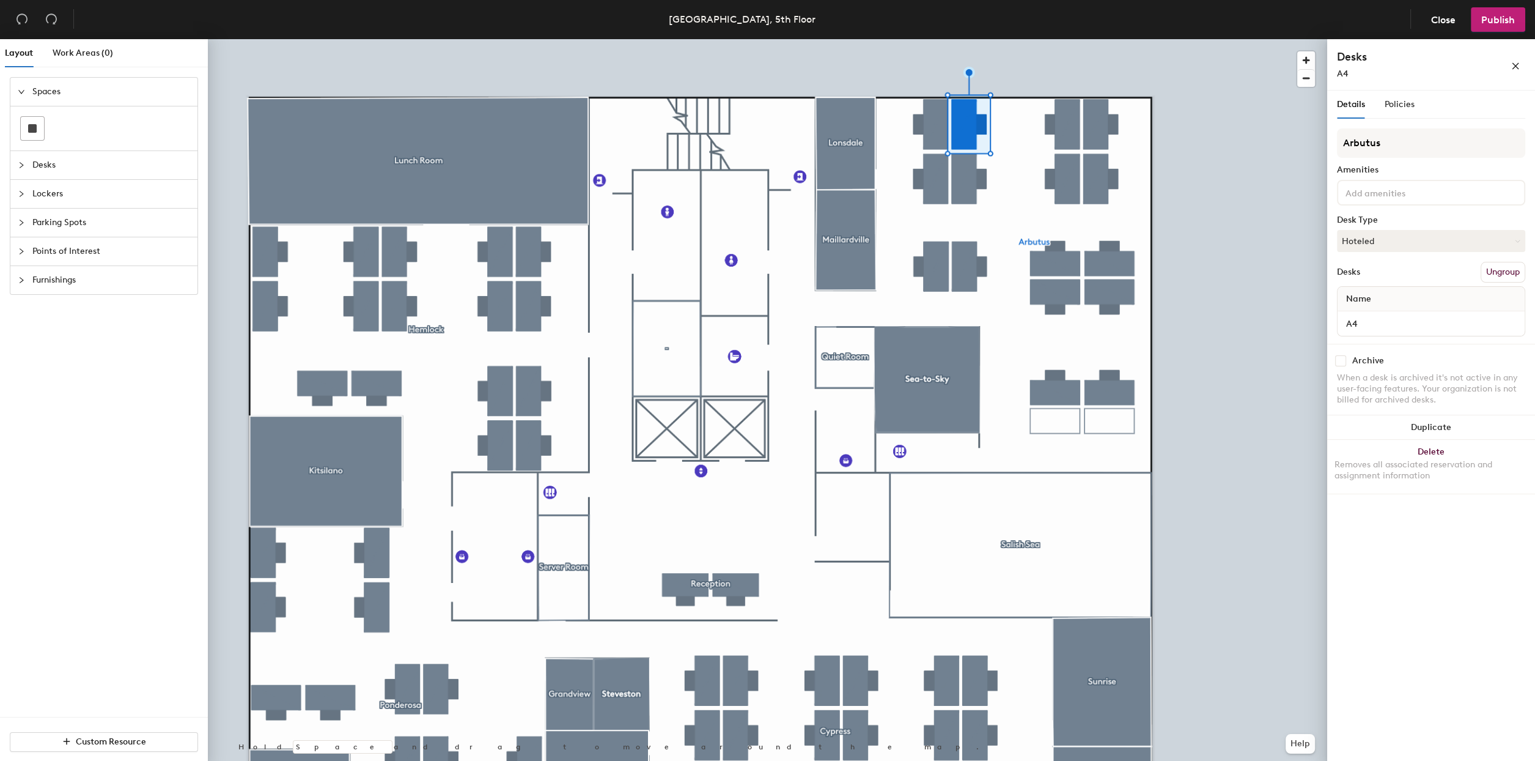
click at [1367, 200] on div at bounding box center [1431, 193] width 188 height 26
click at [1378, 312] on div "Adjustable Height" at bounding box center [1431, 313] width 185 height 18
click at [1364, 187] on input at bounding box center [1398, 192] width 110 height 15
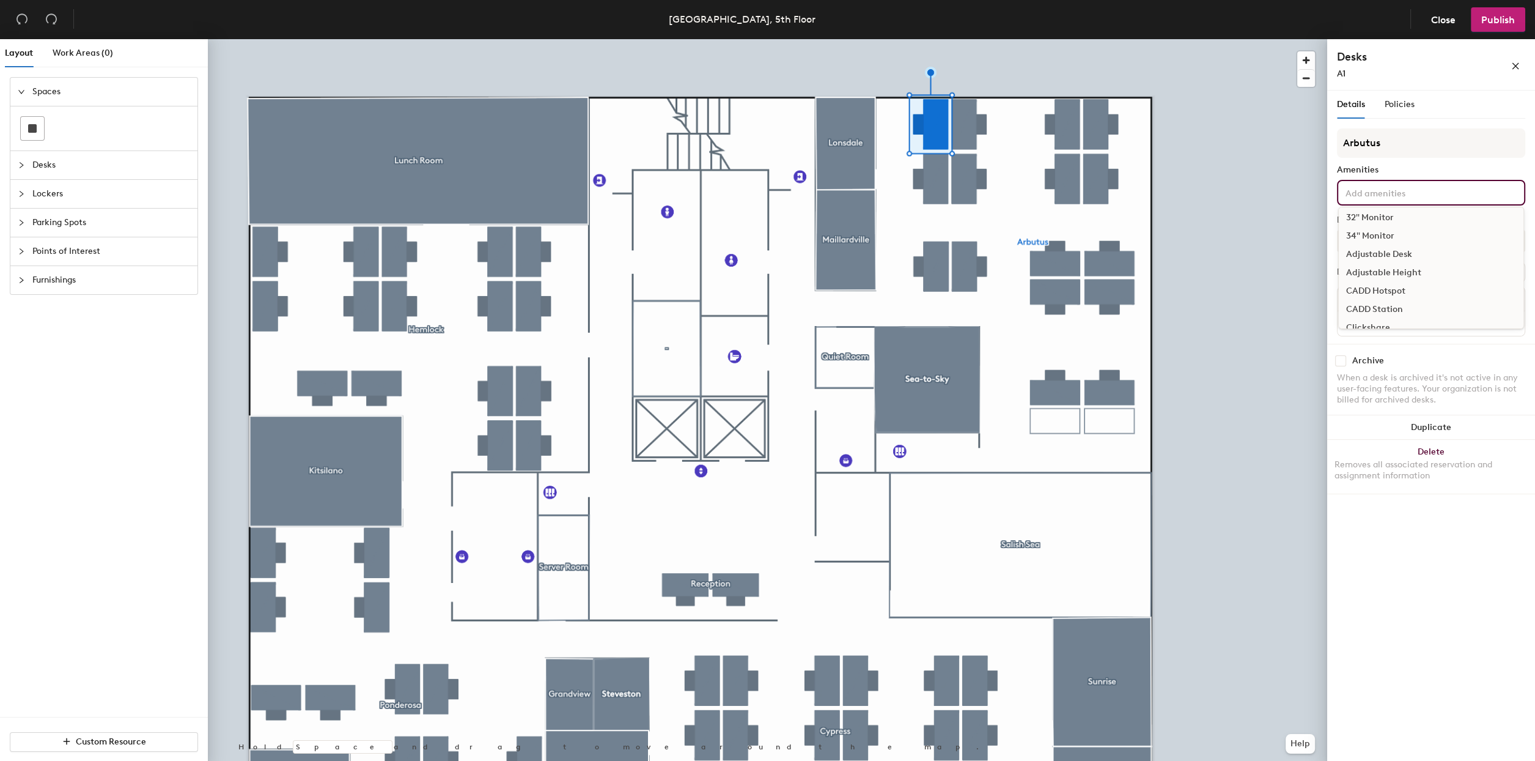
scroll to position [81, 0]
click at [1403, 301] on div "Dell CAD Dock (2 Cables)" at bounding box center [1431, 305] width 185 height 18
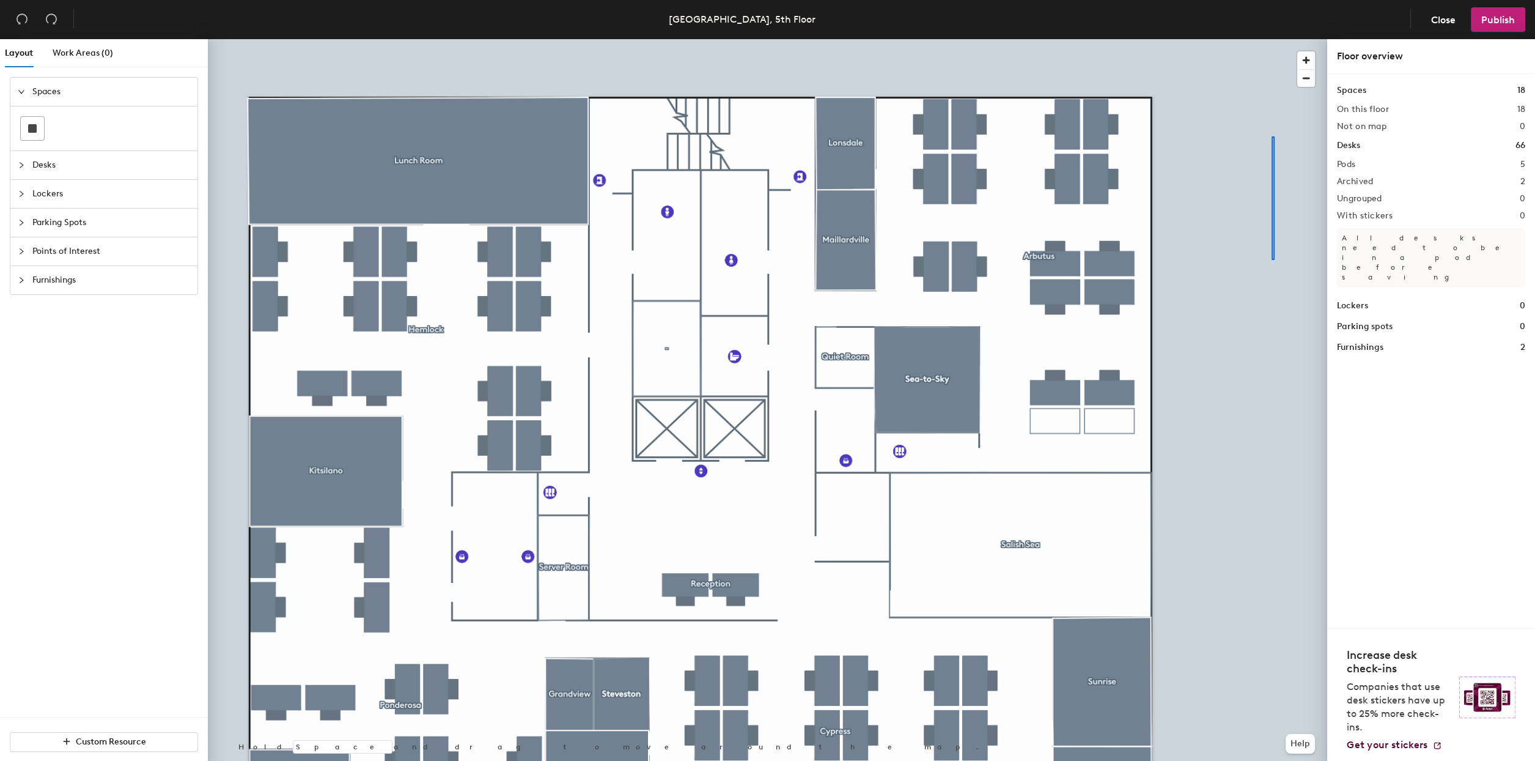
click at [1272, 39] on div at bounding box center [768, 39] width 1120 height 0
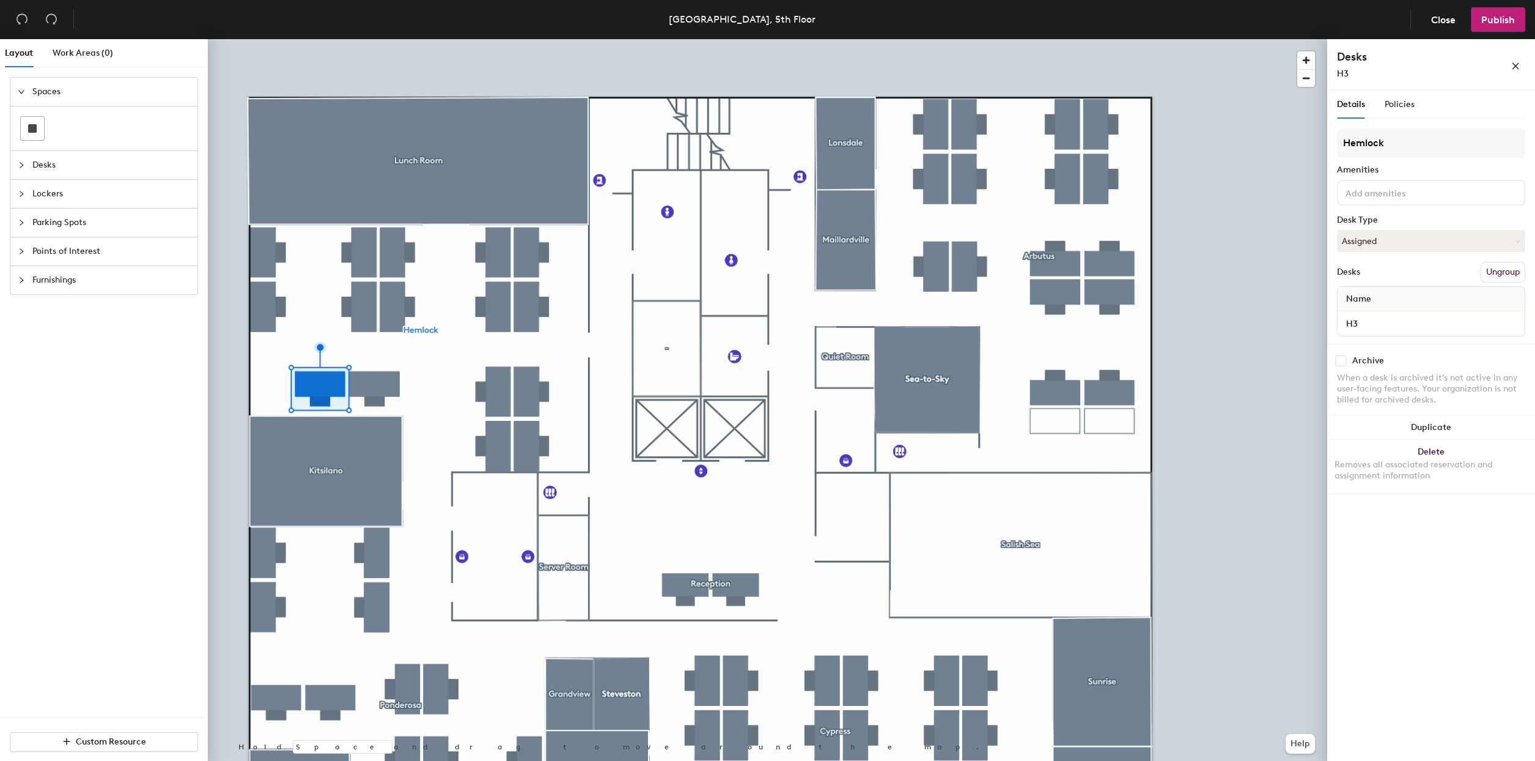
click at [1373, 198] on input at bounding box center [1398, 192] width 110 height 15
click at [1373, 316] on div "Adjustable Height" at bounding box center [1431, 313] width 185 height 18
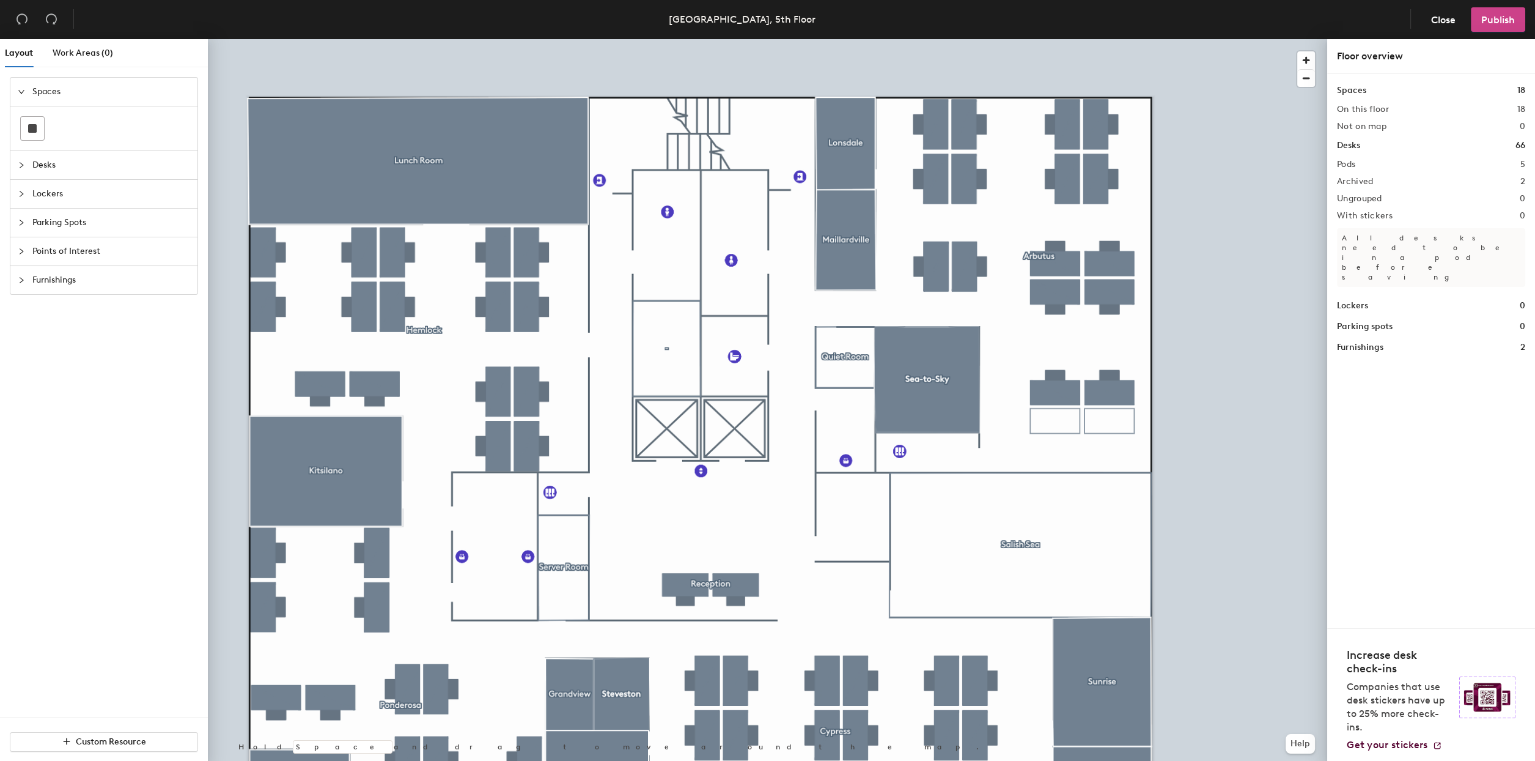
click at [1487, 21] on span "Publish" at bounding box center [1499, 20] width 34 height 12
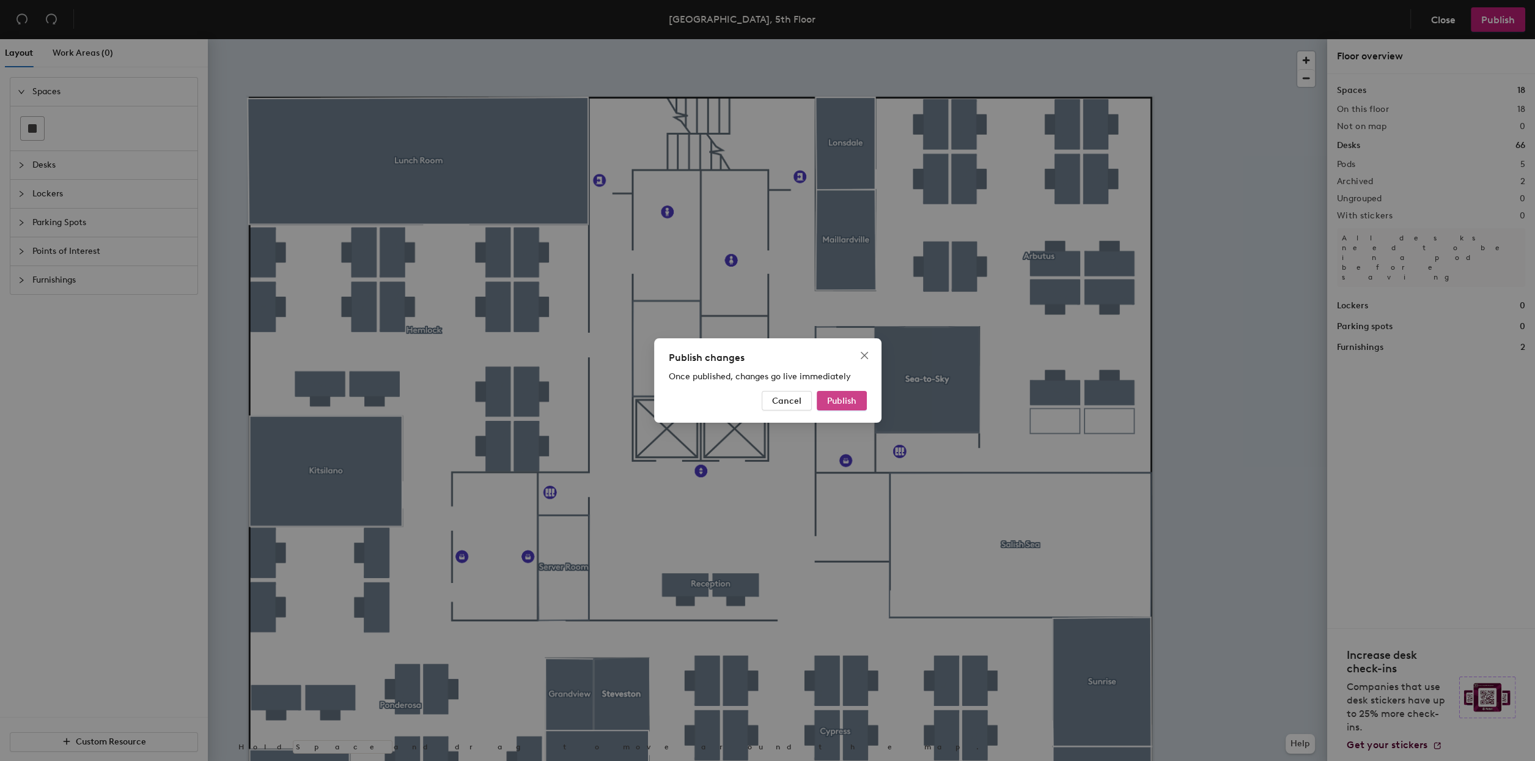
click at [857, 399] on button "Publish" at bounding box center [842, 401] width 50 height 20
